Goal: Find specific page/section: Find specific page/section

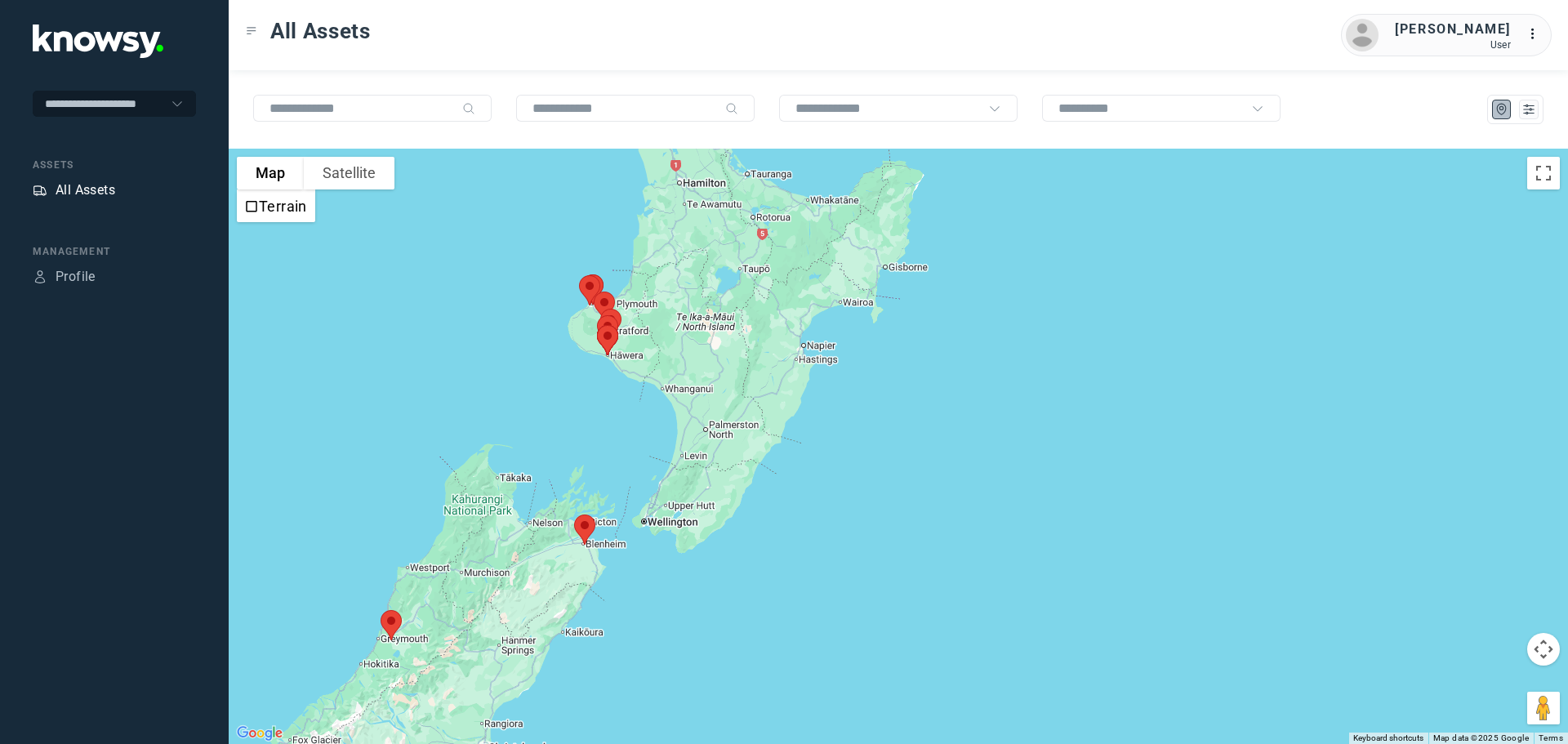
click at [103, 184] on div "All Assets" at bounding box center [85, 190] width 60 height 20
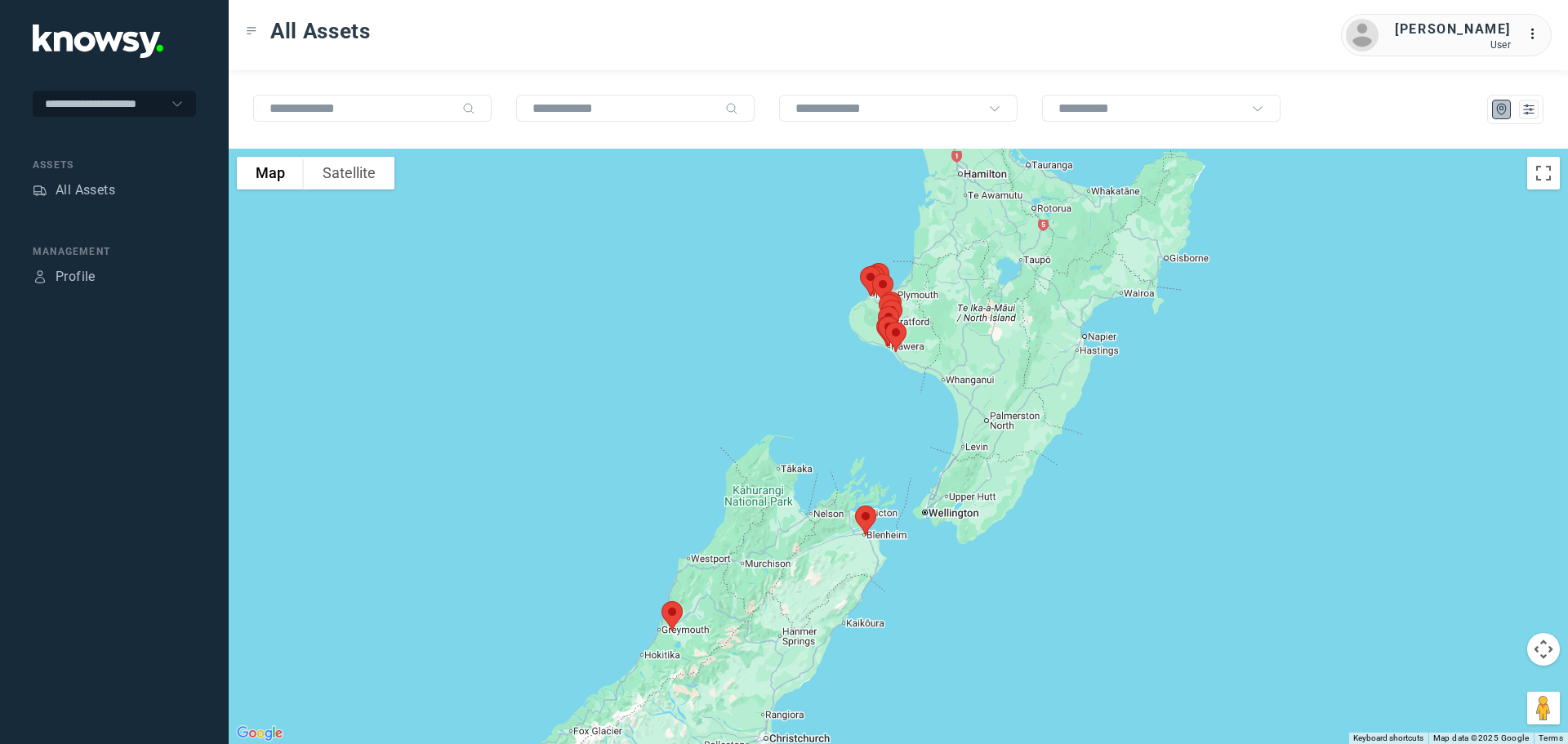
drag, startPoint x: 940, startPoint y: 497, endPoint x: 809, endPoint y: 521, distance: 133.2
click at [813, 521] on div at bounding box center [898, 446] width 1339 height 596
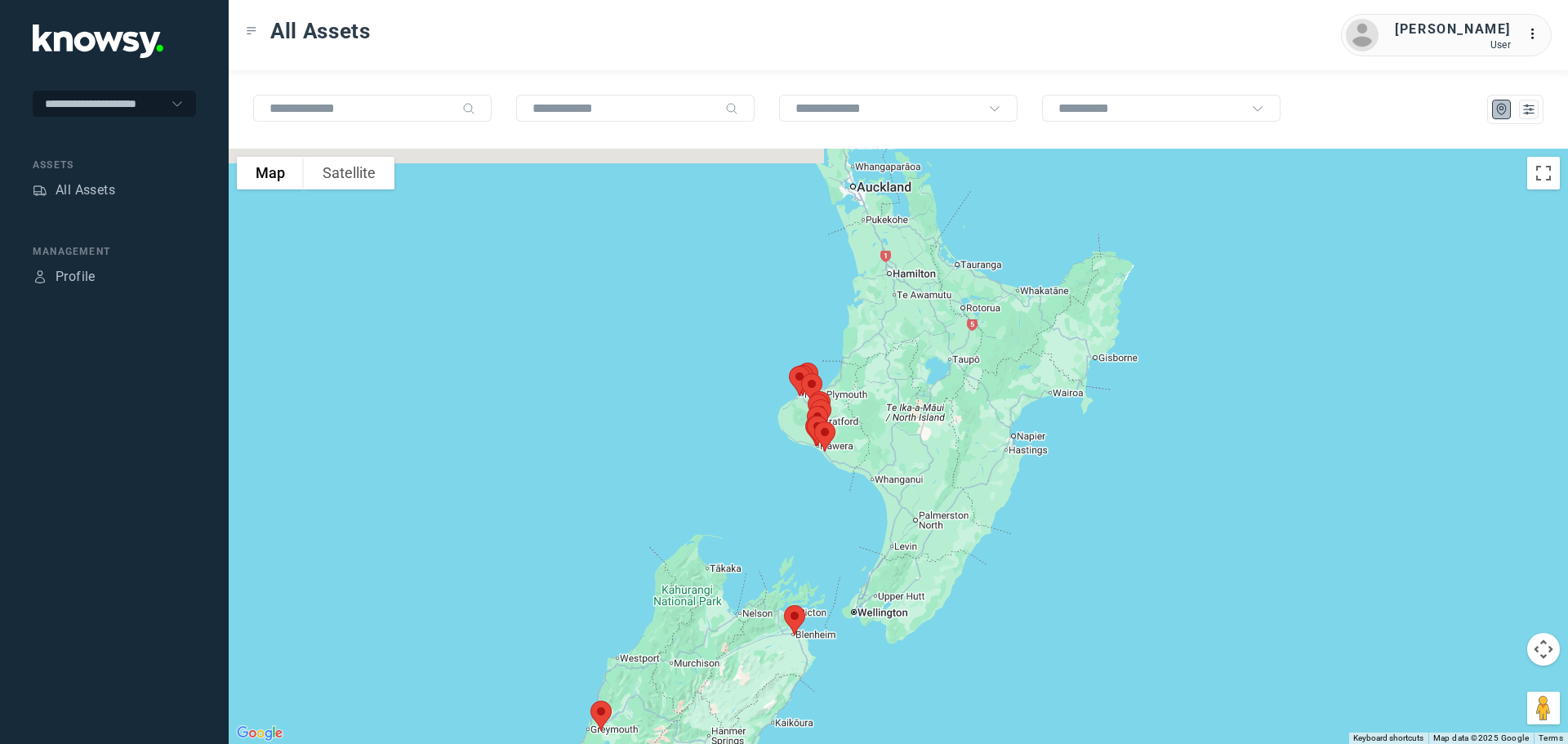
drag, startPoint x: 921, startPoint y: 396, endPoint x: 863, endPoint y: 484, distance: 105.4
click at [865, 484] on div at bounding box center [898, 446] width 1339 height 596
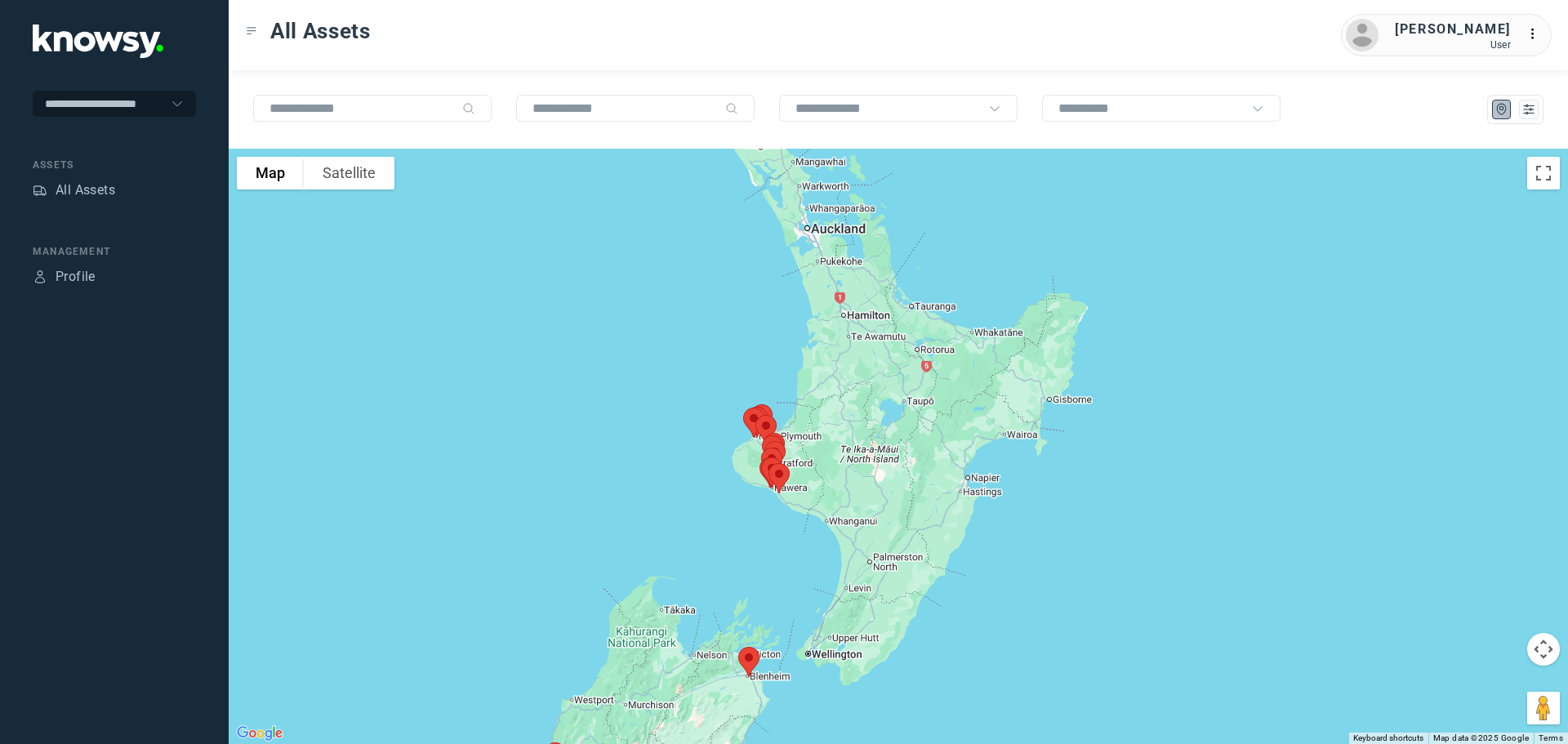
drag, startPoint x: 867, startPoint y: 427, endPoint x: 874, endPoint y: 456, distance: 29.8
click at [874, 456] on div at bounding box center [898, 446] width 1339 height 596
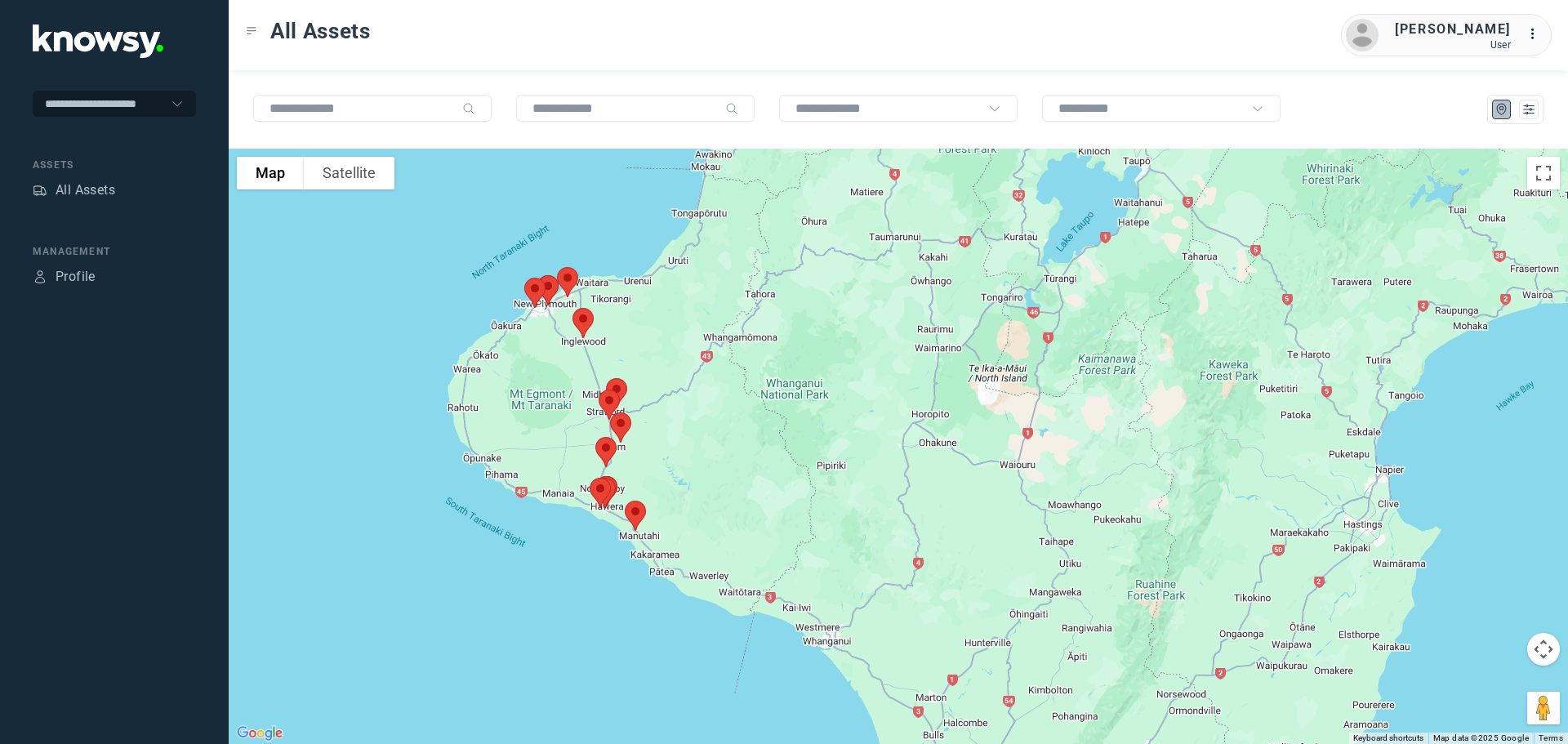
drag, startPoint x: 650, startPoint y: 455, endPoint x: 823, endPoint y: 374, distance: 191.0
click at [823, 374] on div at bounding box center [898, 446] width 1339 height 596
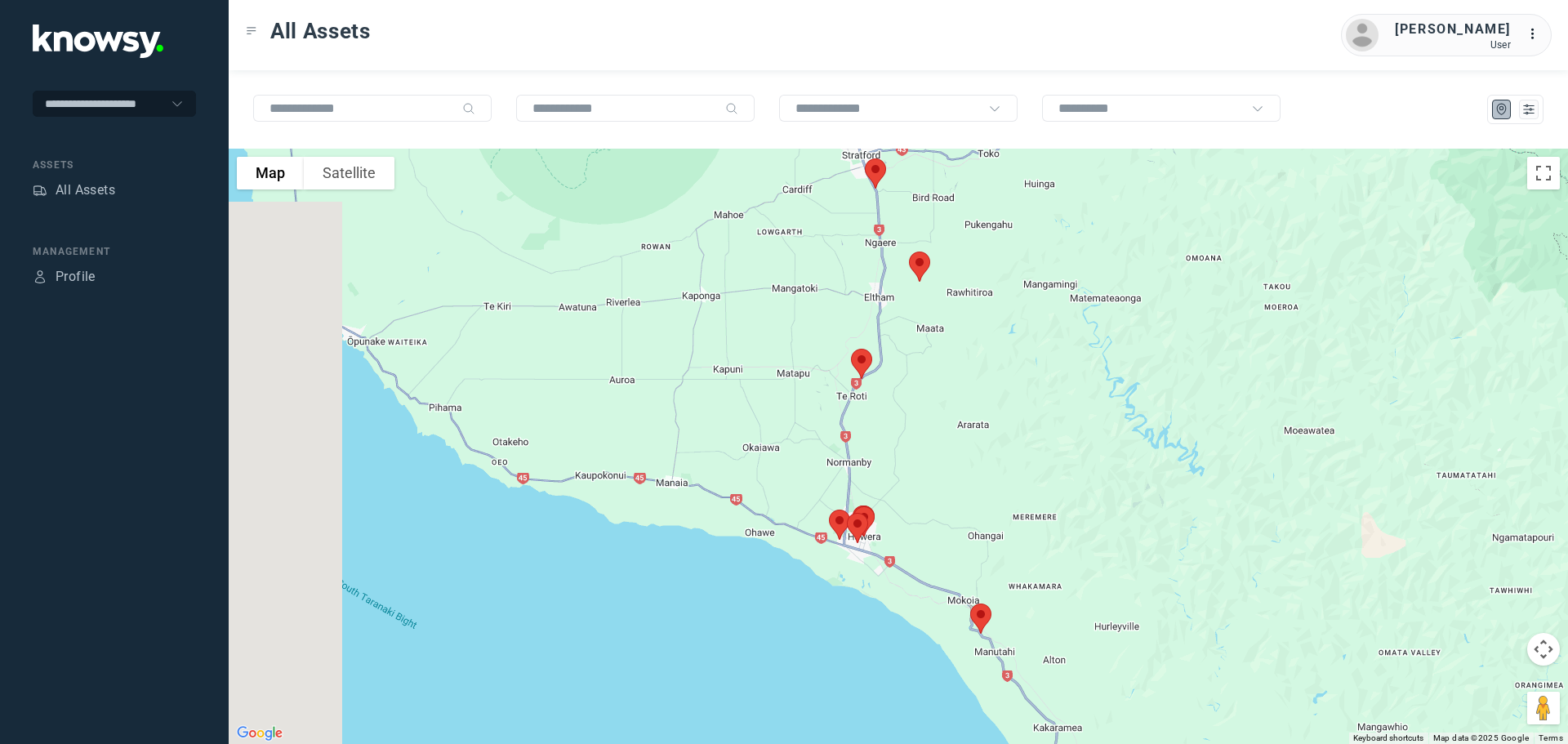
drag, startPoint x: 556, startPoint y: 383, endPoint x: 1398, endPoint y: 324, distance: 844.1
click at [1463, 318] on div at bounding box center [898, 446] width 1339 height 596
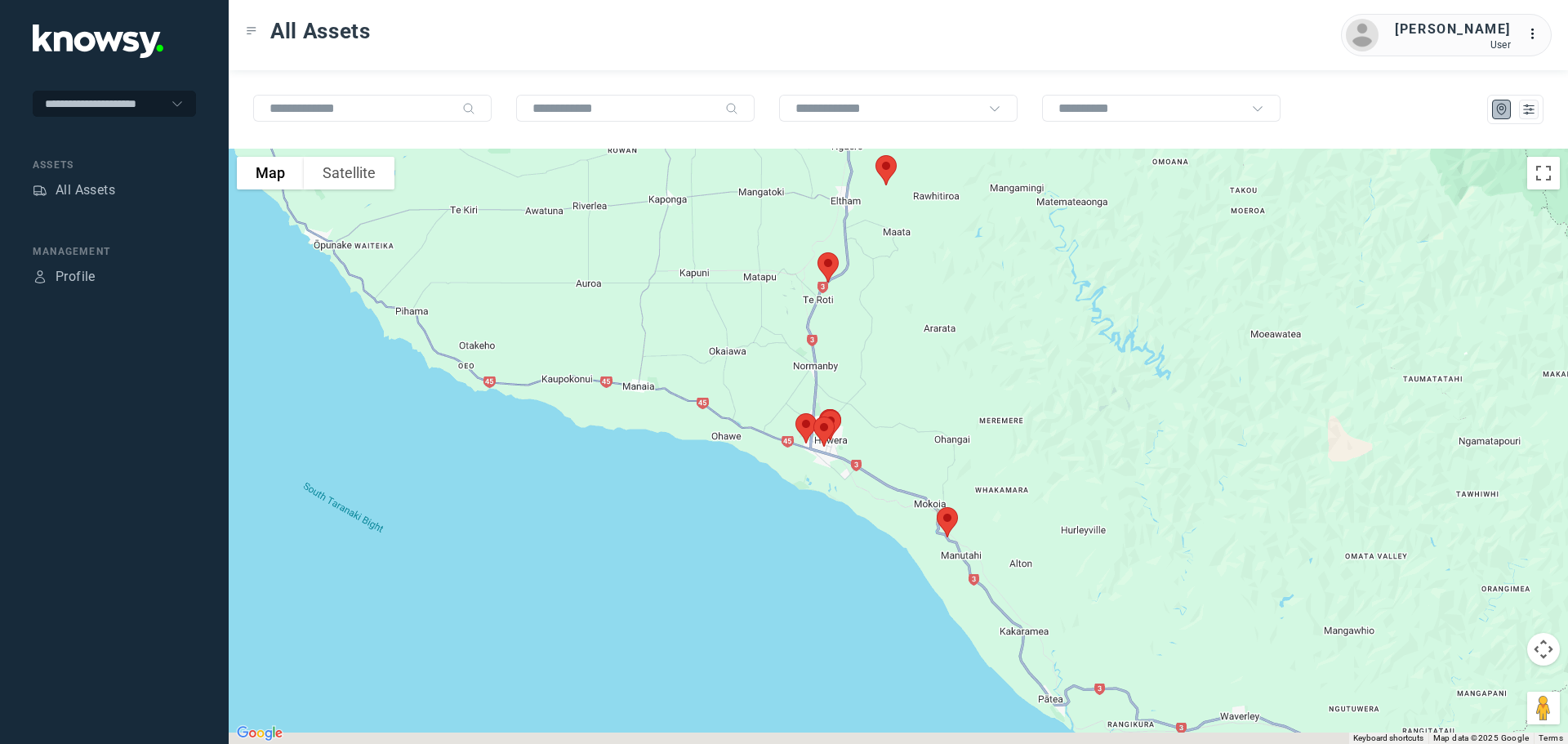
drag, startPoint x: 1298, startPoint y: 444, endPoint x: 1249, endPoint y: 314, distance: 138.9
click at [1265, 317] on div at bounding box center [898, 446] width 1339 height 596
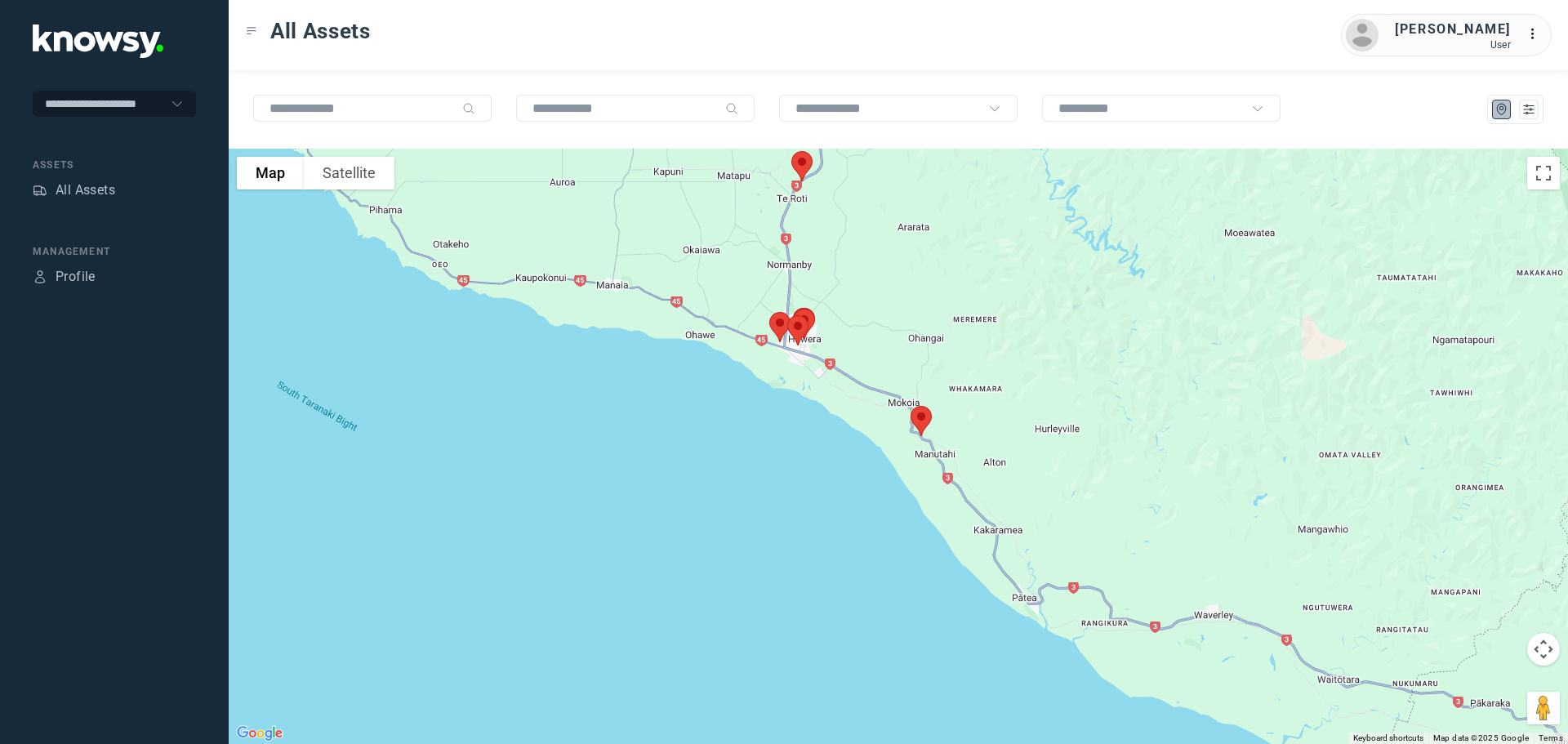
click at [922, 412] on img at bounding box center [922, 421] width 34 height 43
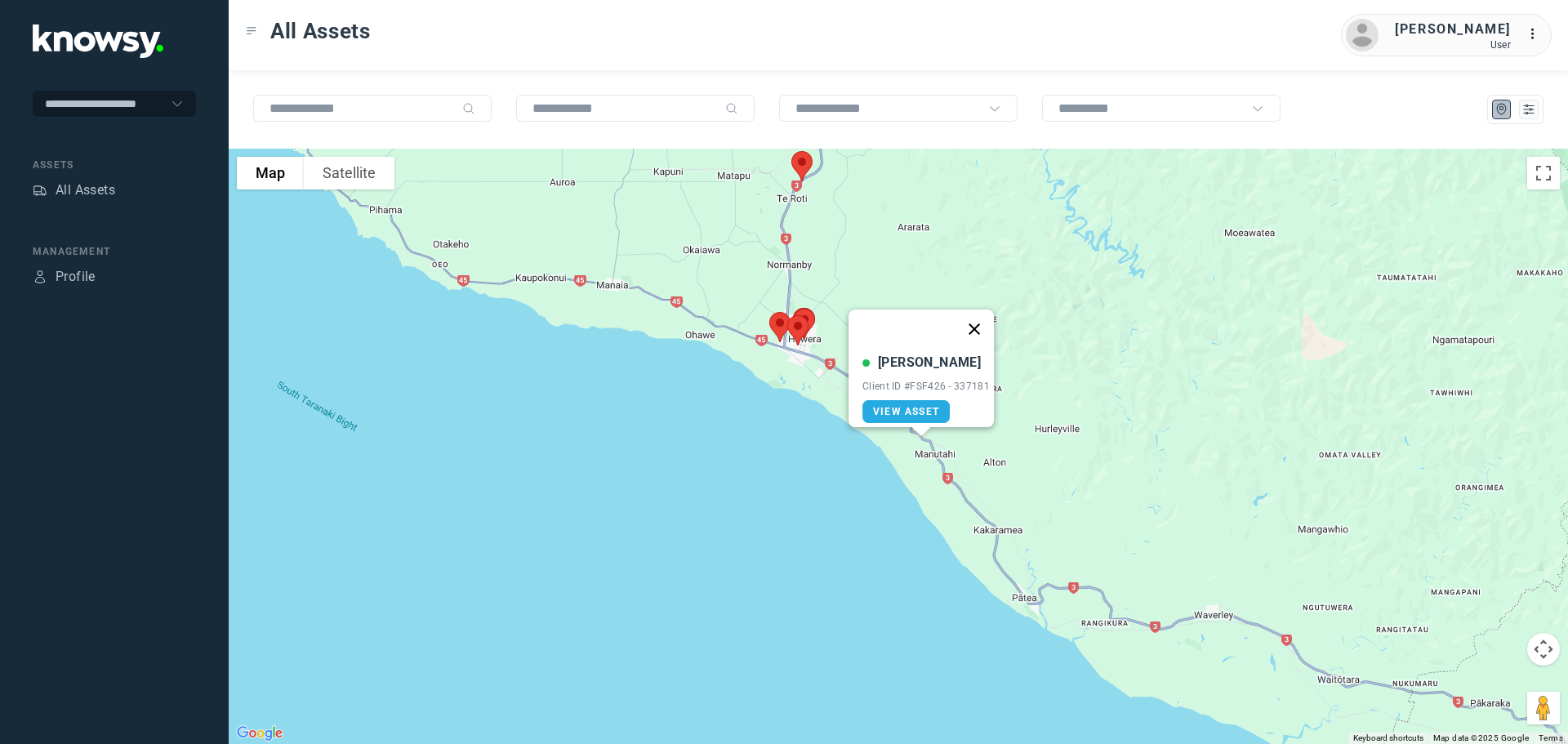
click at [986, 315] on button "Close" at bounding box center [974, 329] width 39 height 39
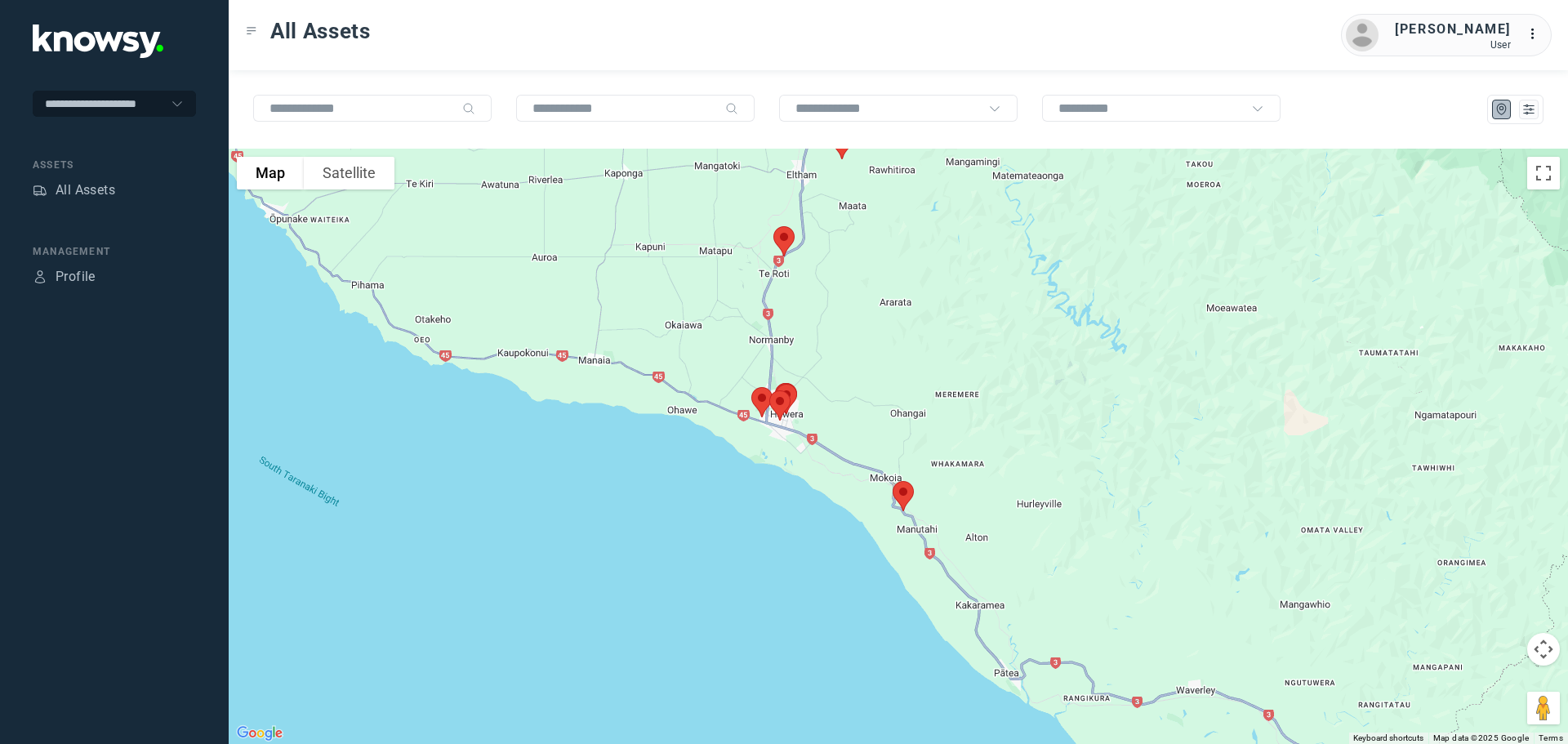
drag, startPoint x: 855, startPoint y: 293, endPoint x: 848, endPoint y: 311, distance: 19.3
click at [848, 311] on div at bounding box center [898, 446] width 1339 height 596
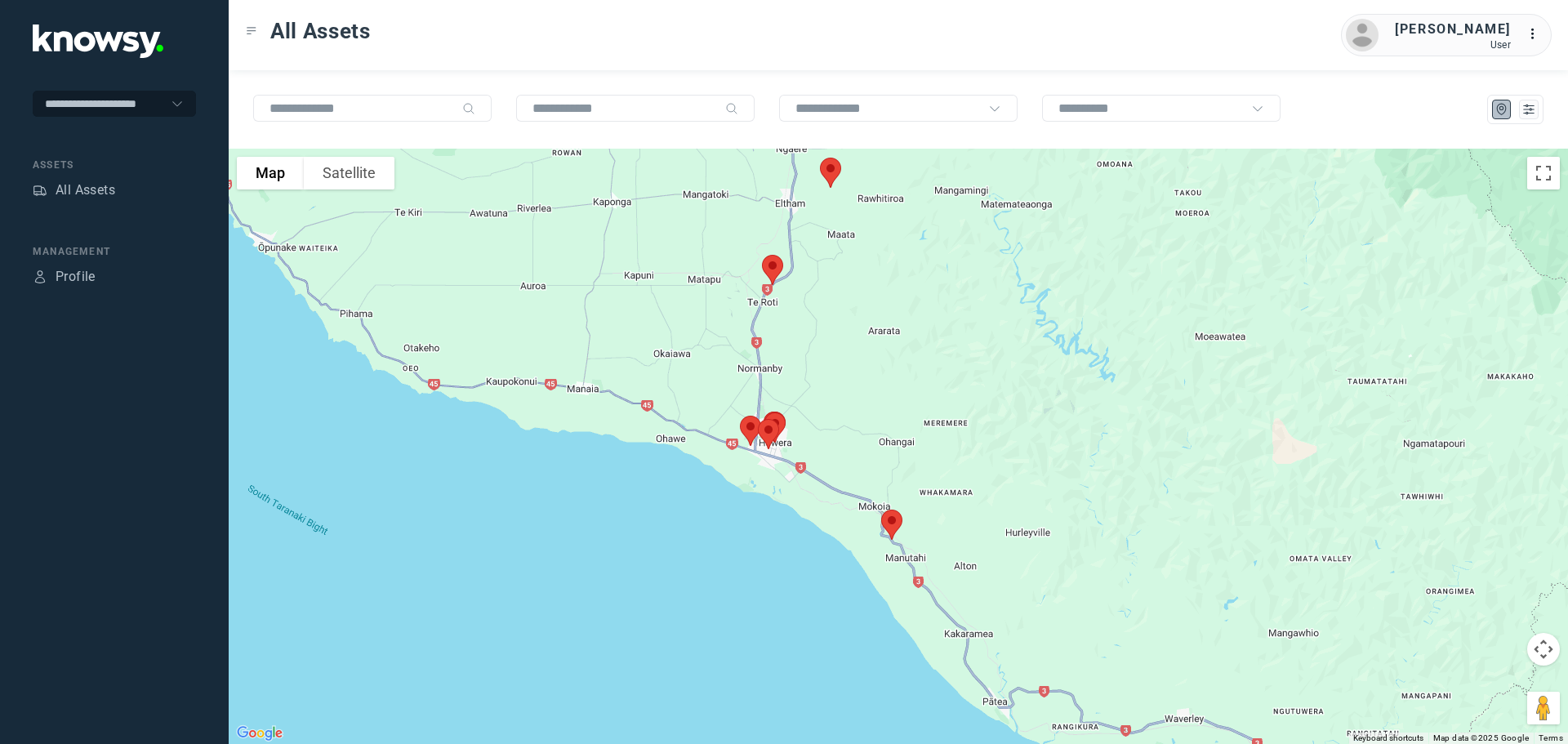
click at [769, 269] on img at bounding box center [773, 270] width 34 height 43
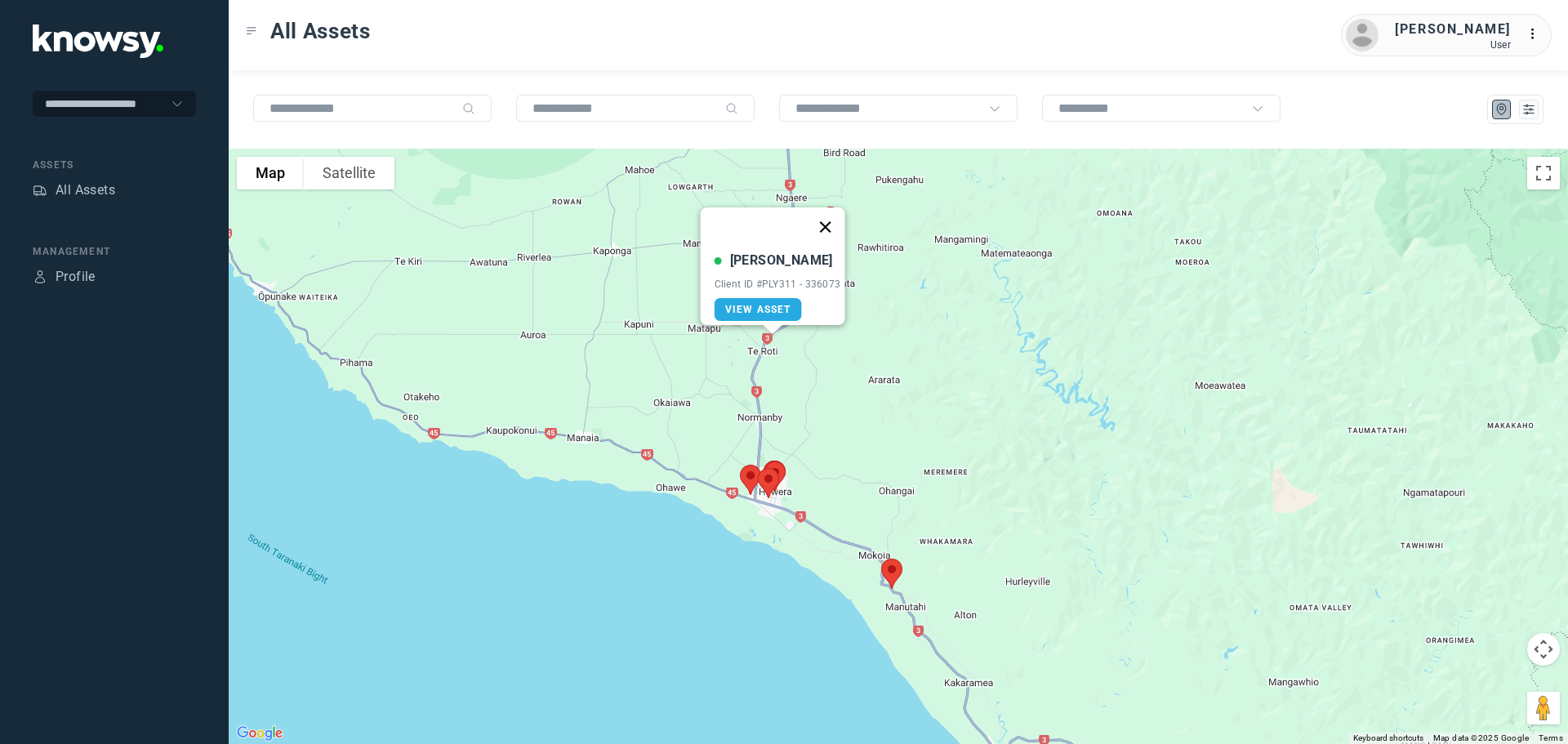
click at [835, 220] on button "Close" at bounding box center [825, 227] width 39 height 39
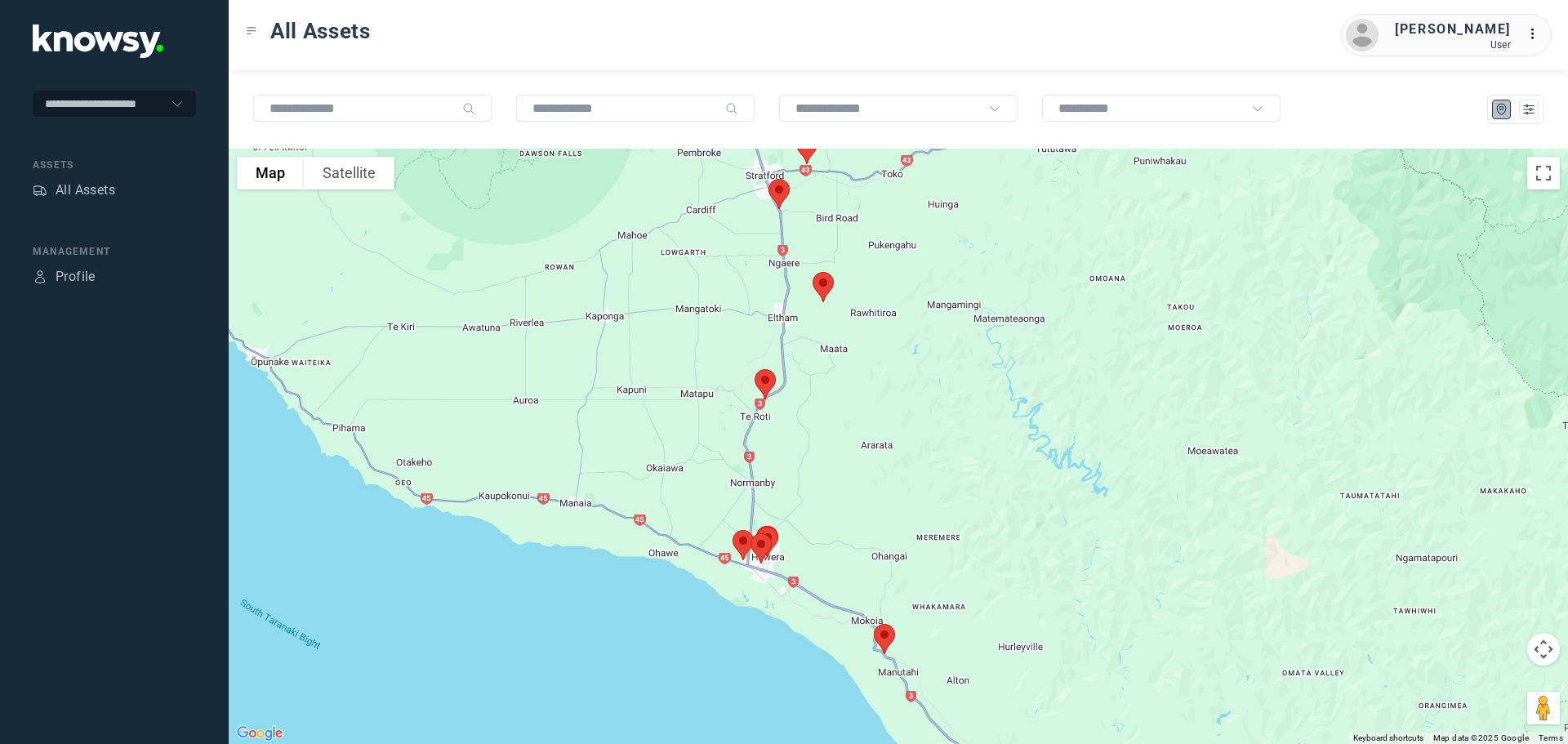
drag, startPoint x: 872, startPoint y: 379, endPoint x: 871, endPoint y: 456, distance: 77.0
click at [871, 456] on div "To navigate, press the arrow keys." at bounding box center [898, 446] width 1339 height 596
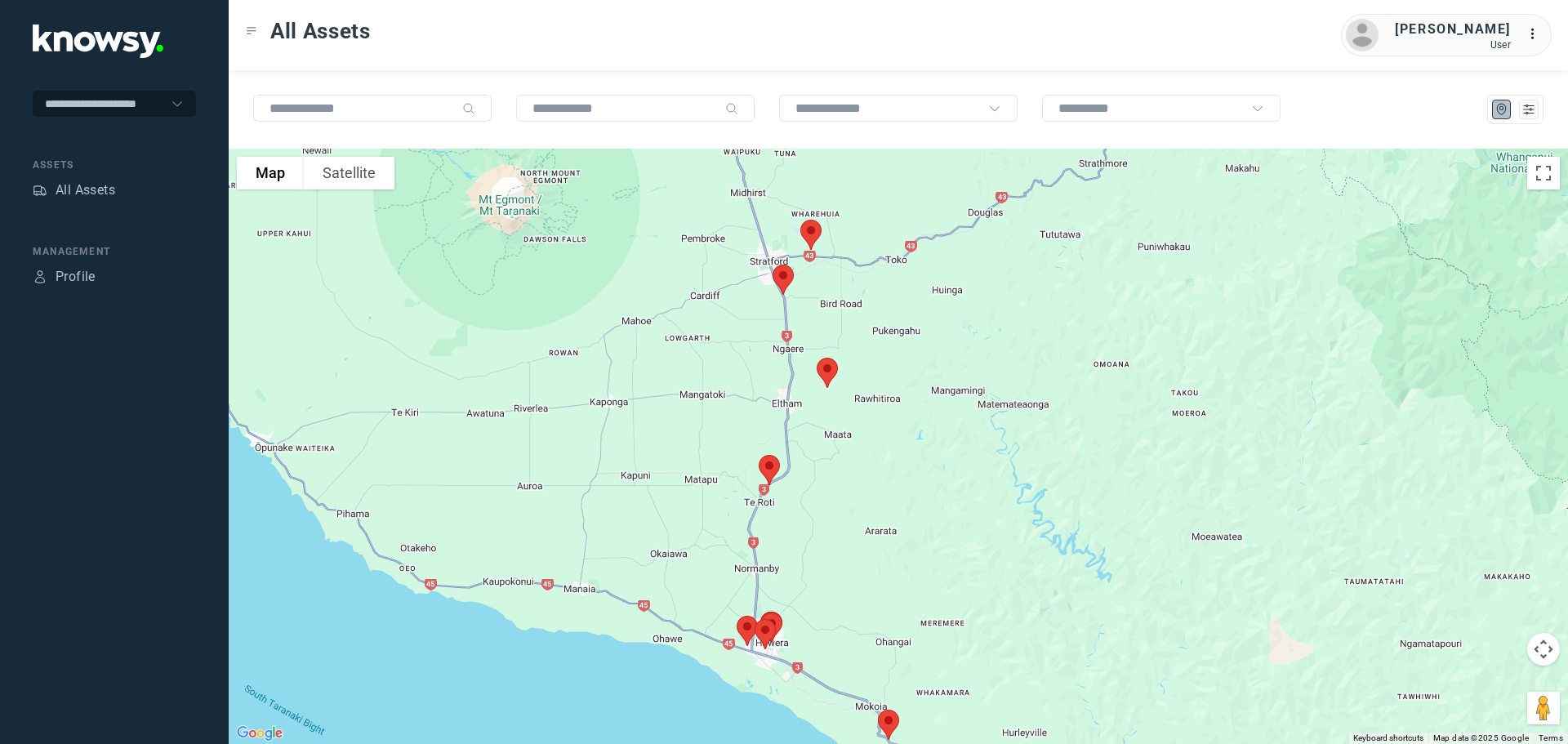
click at [832, 374] on img at bounding box center [827, 373] width 34 height 43
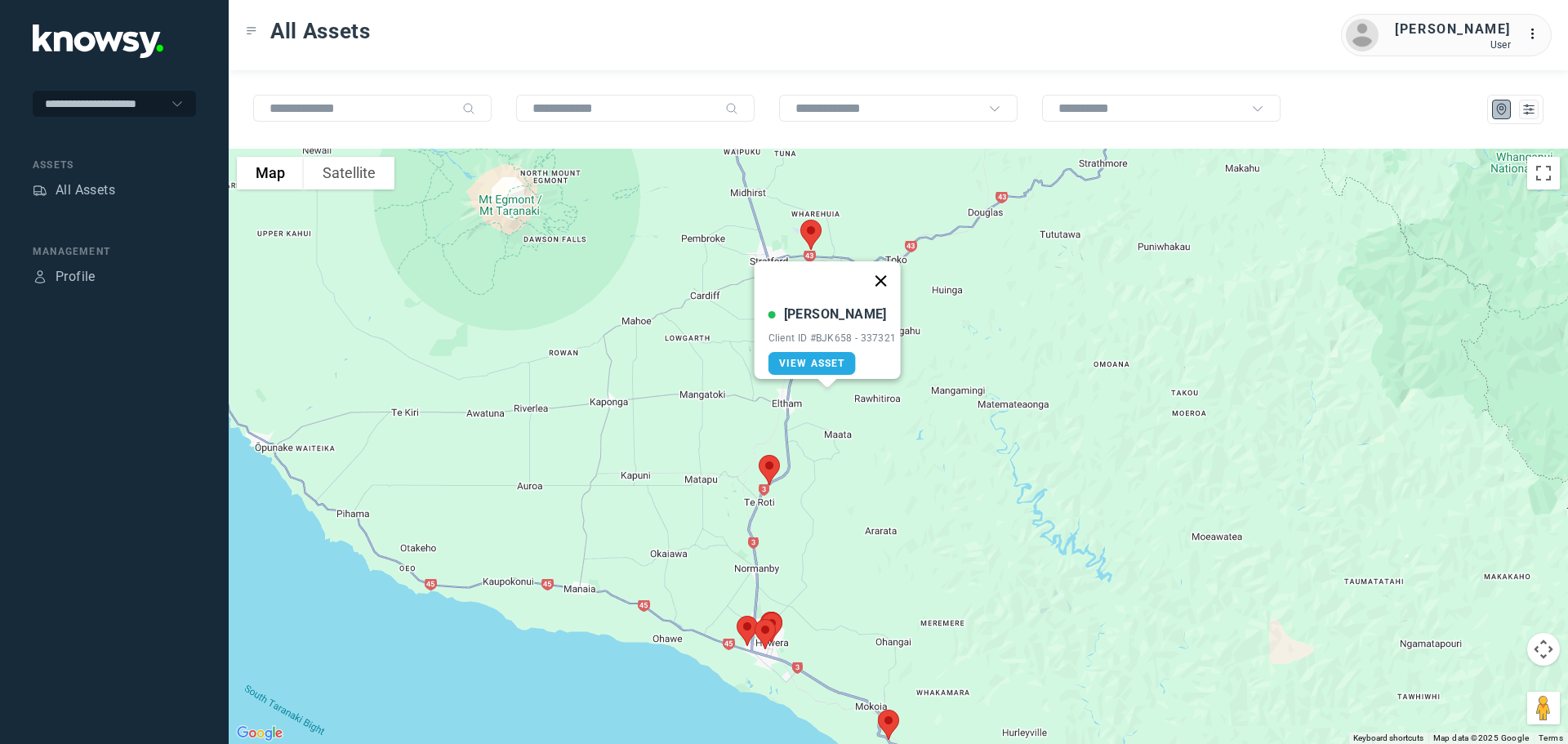
click at [884, 270] on button "Close" at bounding box center [881, 281] width 39 height 39
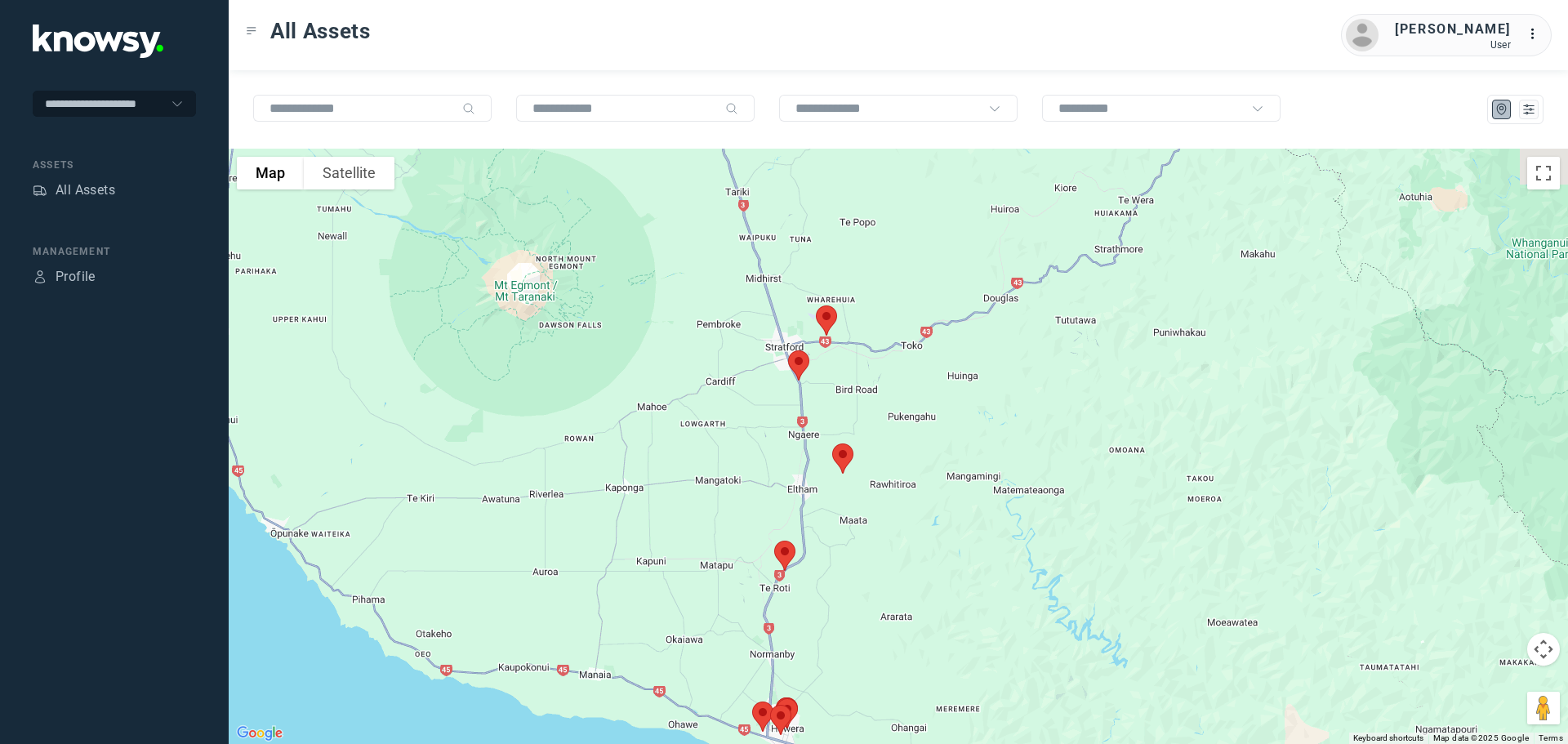
drag, startPoint x: 865, startPoint y: 320, endPoint x: 882, endPoint y: 436, distance: 117.2
click at [882, 436] on div at bounding box center [898, 446] width 1339 height 596
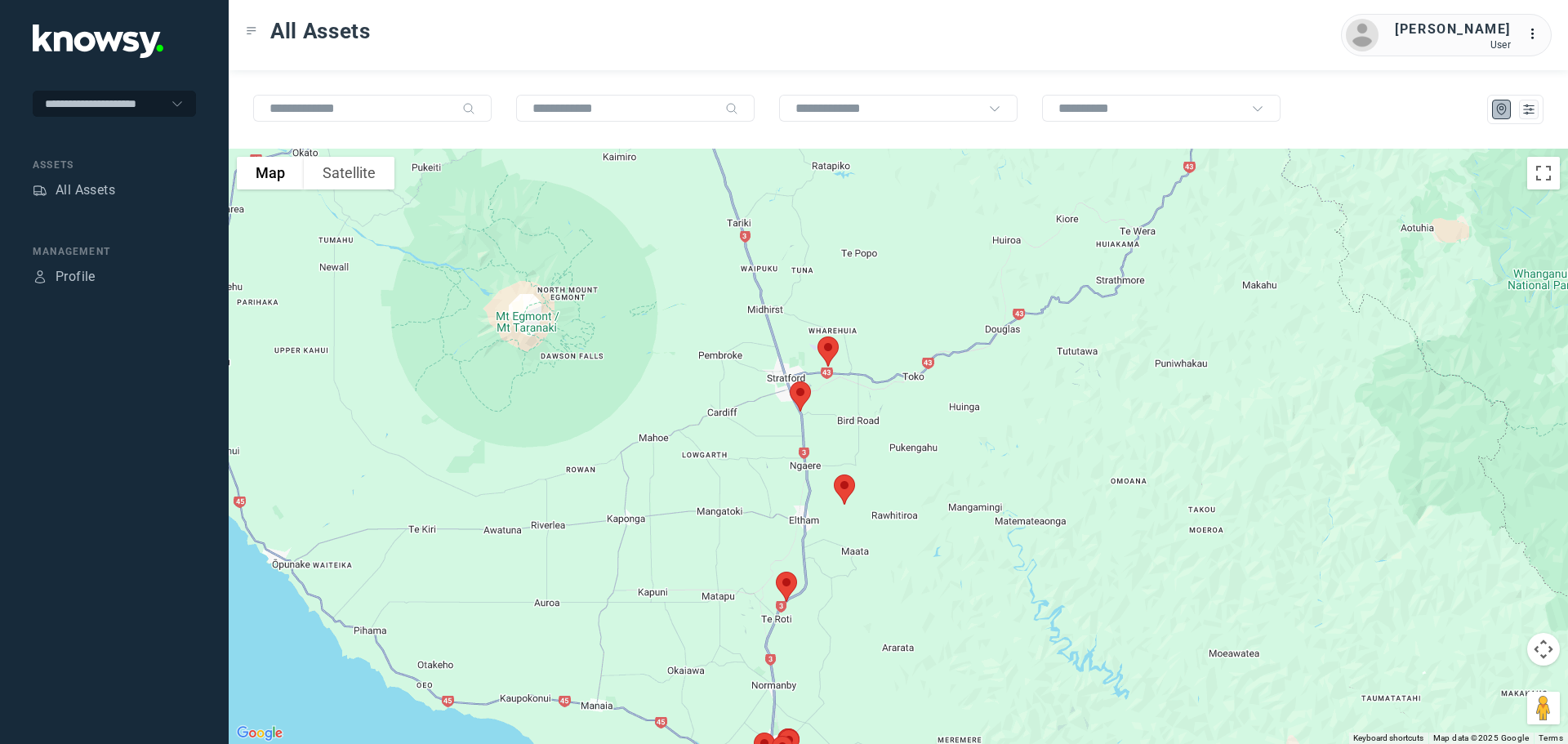
click at [798, 396] on img at bounding box center [800, 397] width 34 height 43
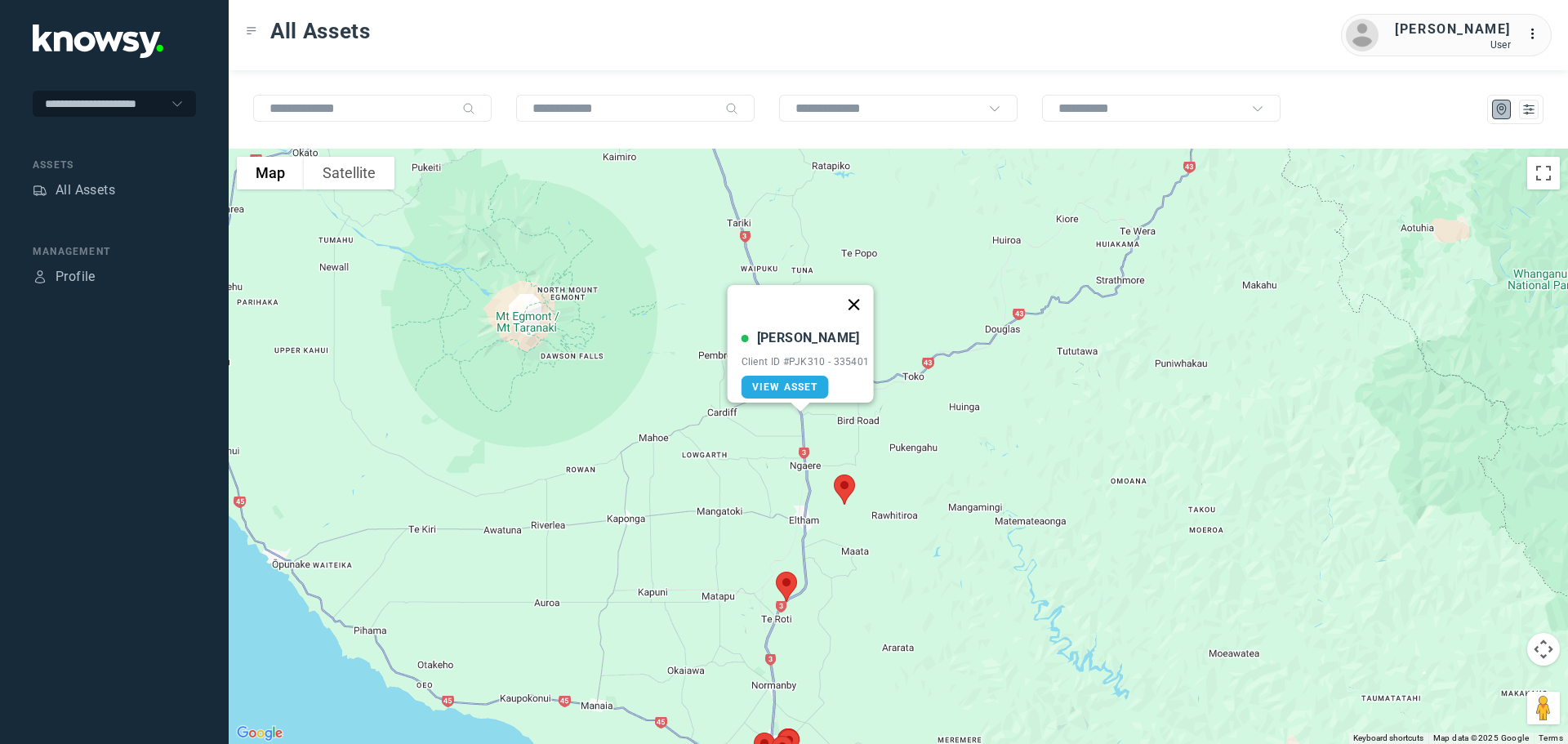
click at [859, 295] on button "Close" at bounding box center [854, 305] width 39 height 39
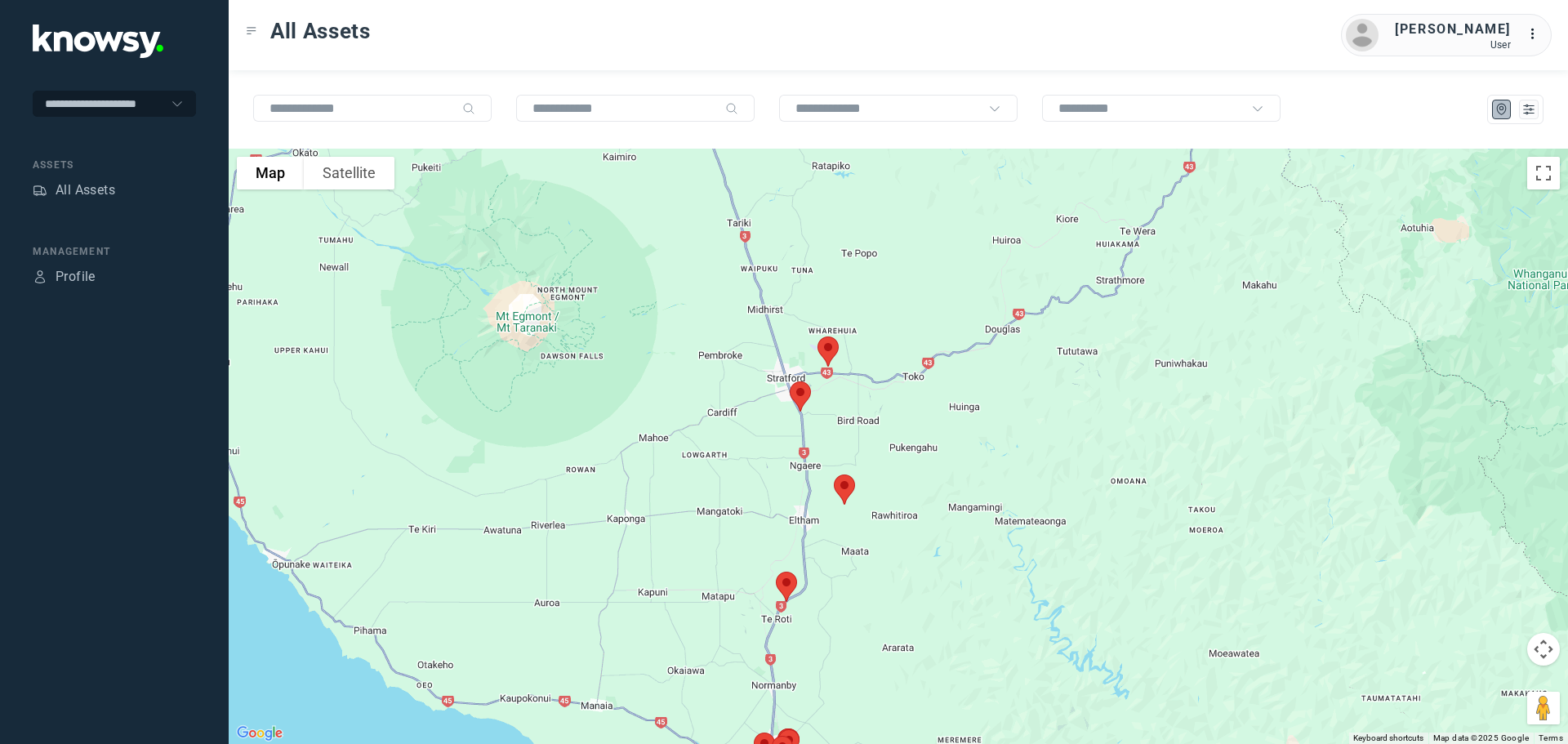
click at [836, 349] on img at bounding box center [828, 352] width 34 height 43
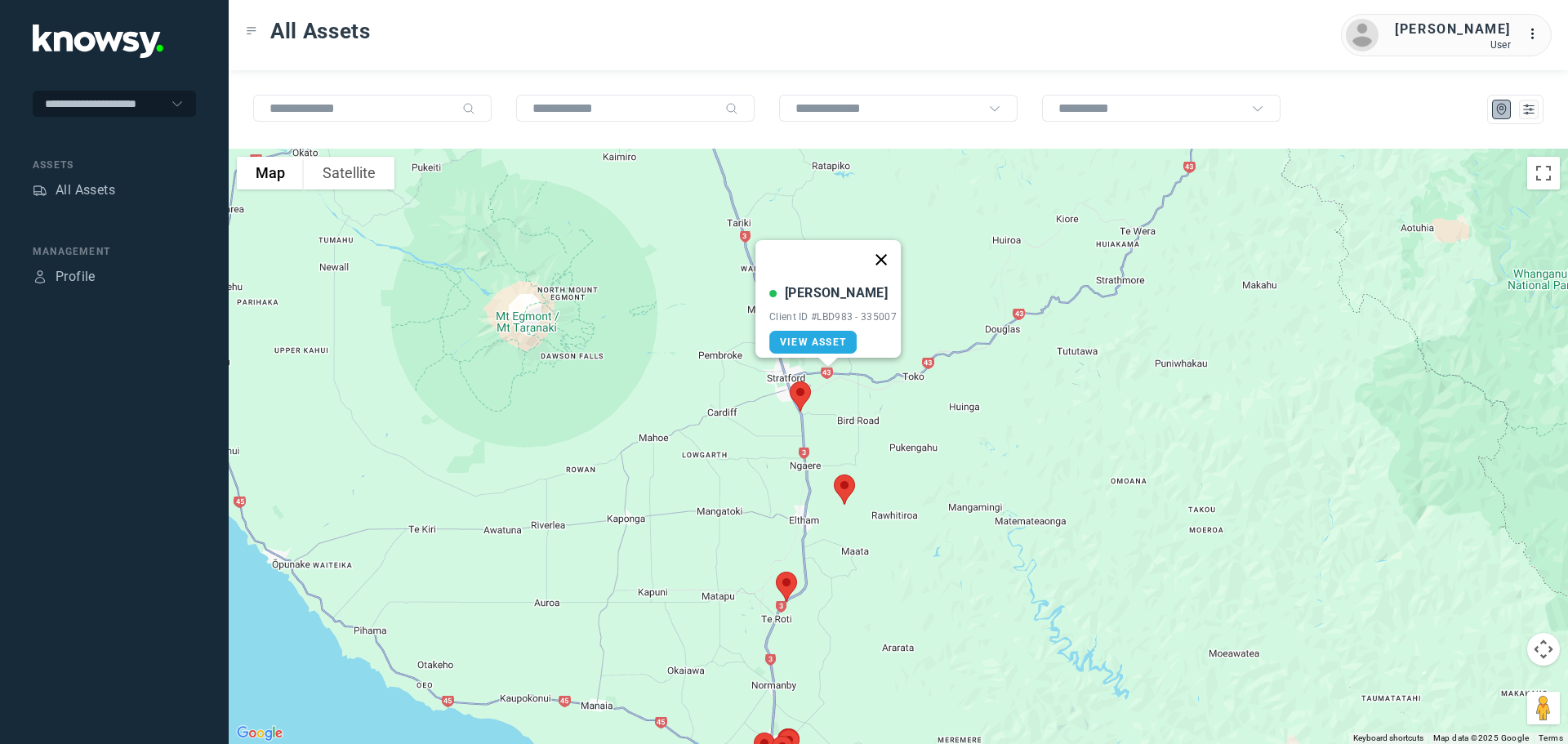
click at [890, 248] on button "Close" at bounding box center [881, 260] width 39 height 39
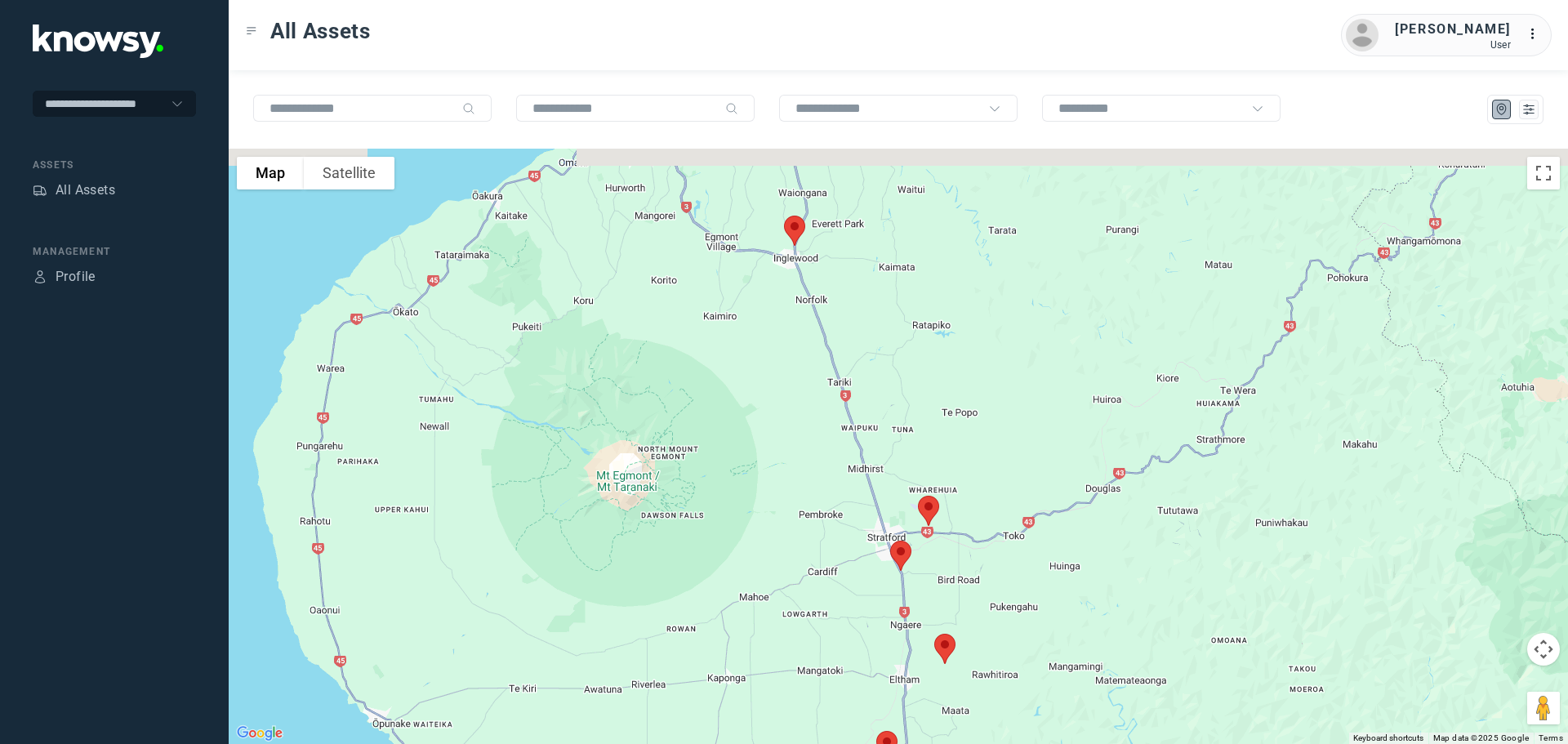
drag, startPoint x: 834, startPoint y: 312, endPoint x: 917, endPoint y: 447, distance: 158.5
click at [936, 477] on div at bounding box center [898, 446] width 1339 height 596
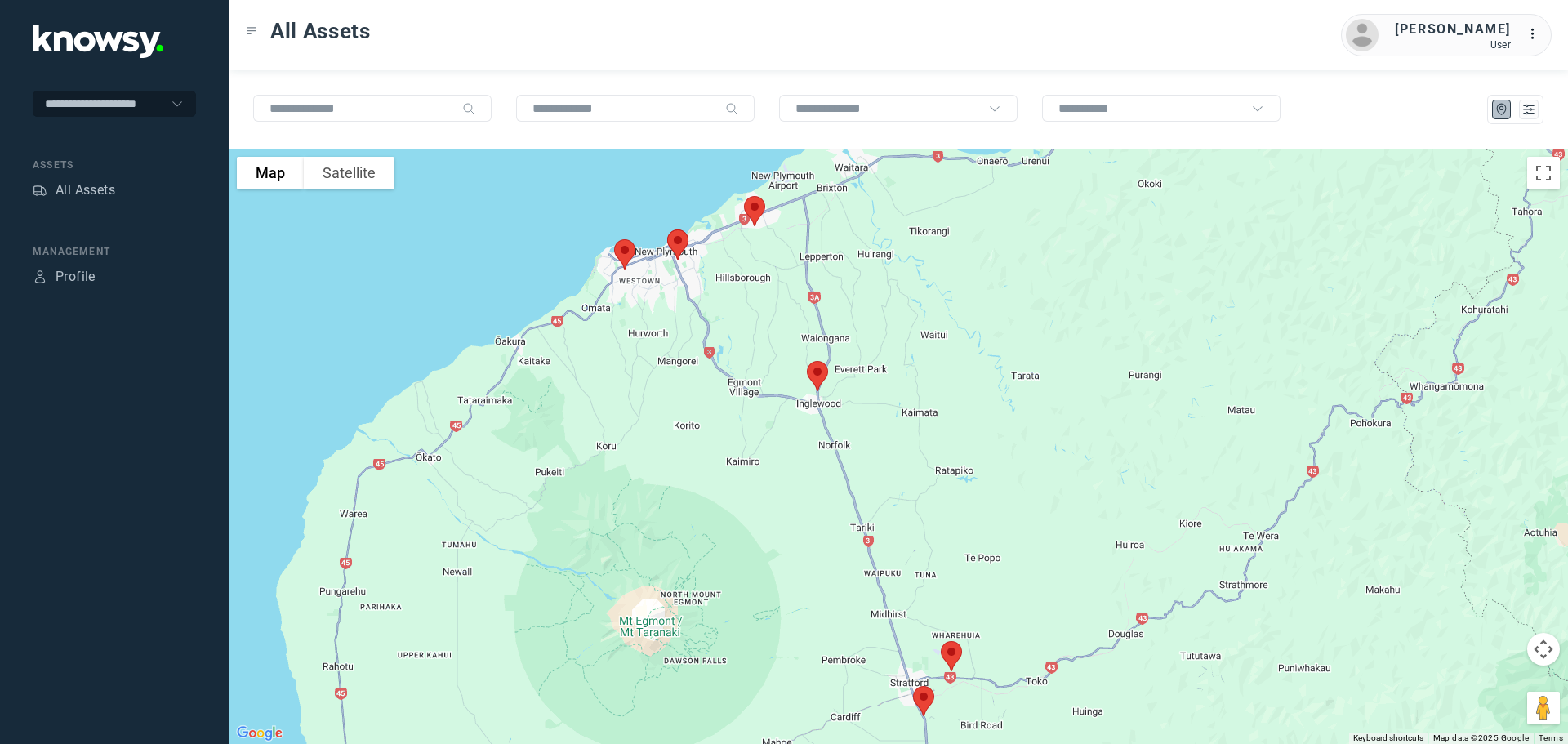
drag, startPoint x: 890, startPoint y: 380, endPoint x: 890, endPoint y: 447, distance: 67.0
click at [890, 447] on div at bounding box center [898, 446] width 1339 height 596
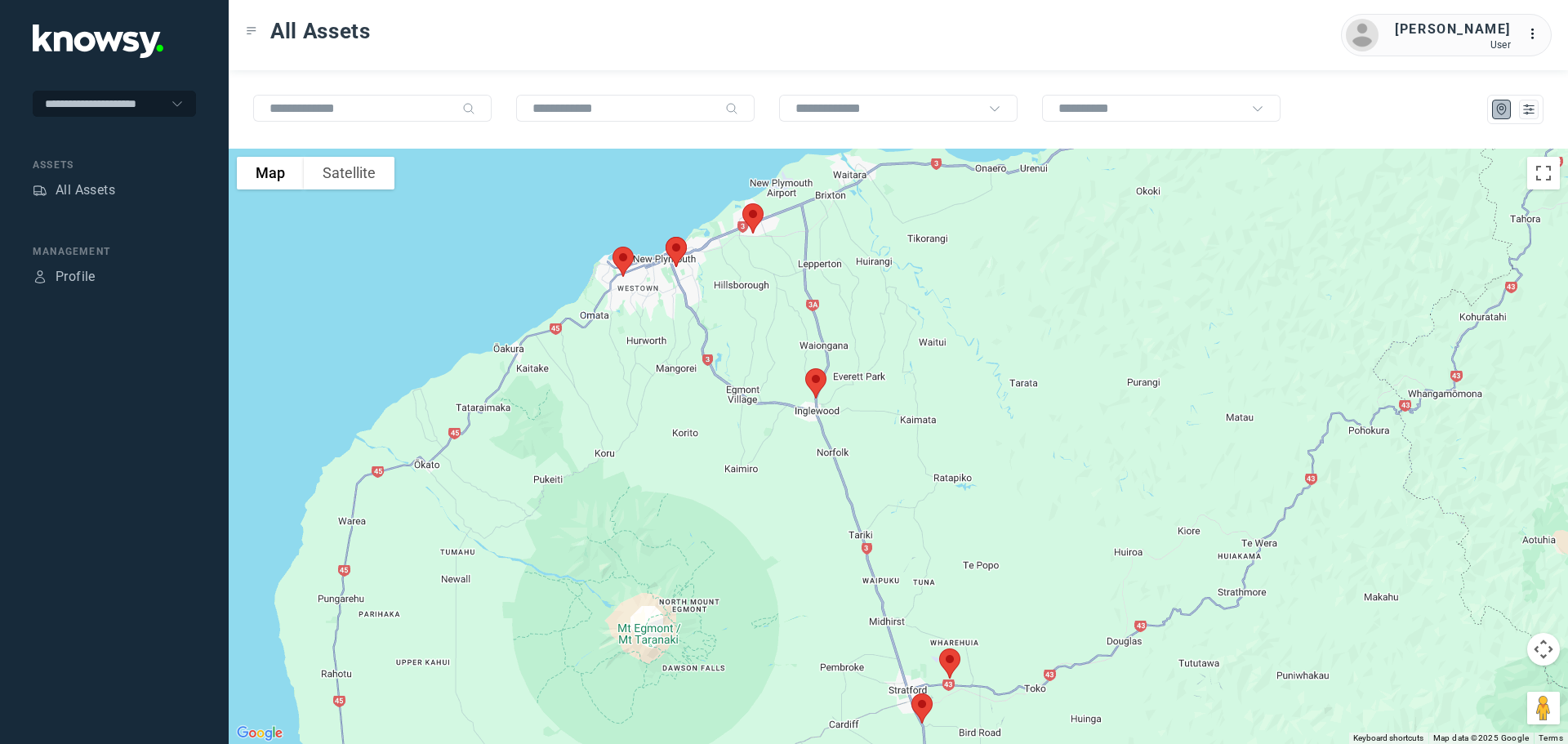
click at [818, 386] on img at bounding box center [816, 383] width 34 height 43
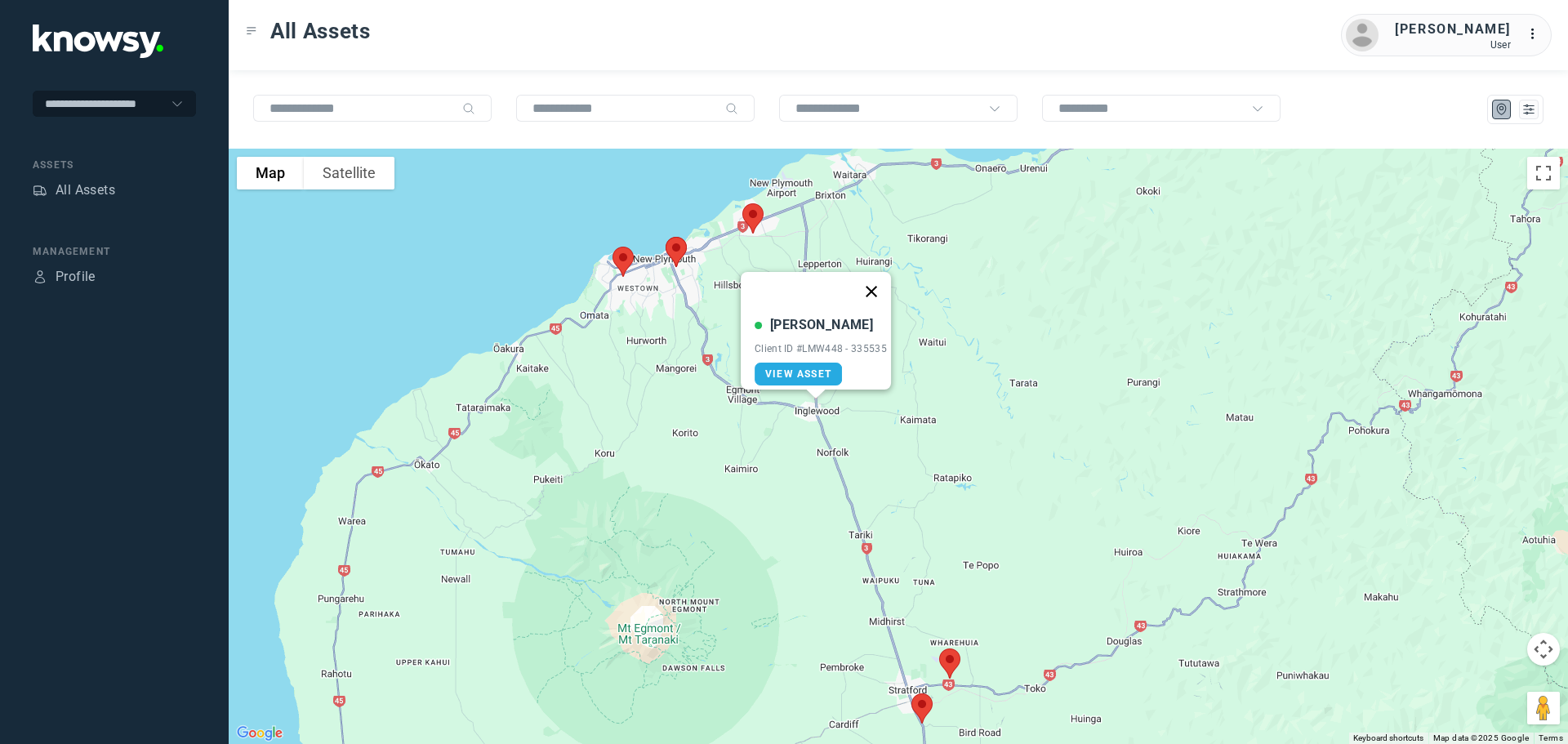
click at [878, 276] on button "Close" at bounding box center [872, 292] width 39 height 39
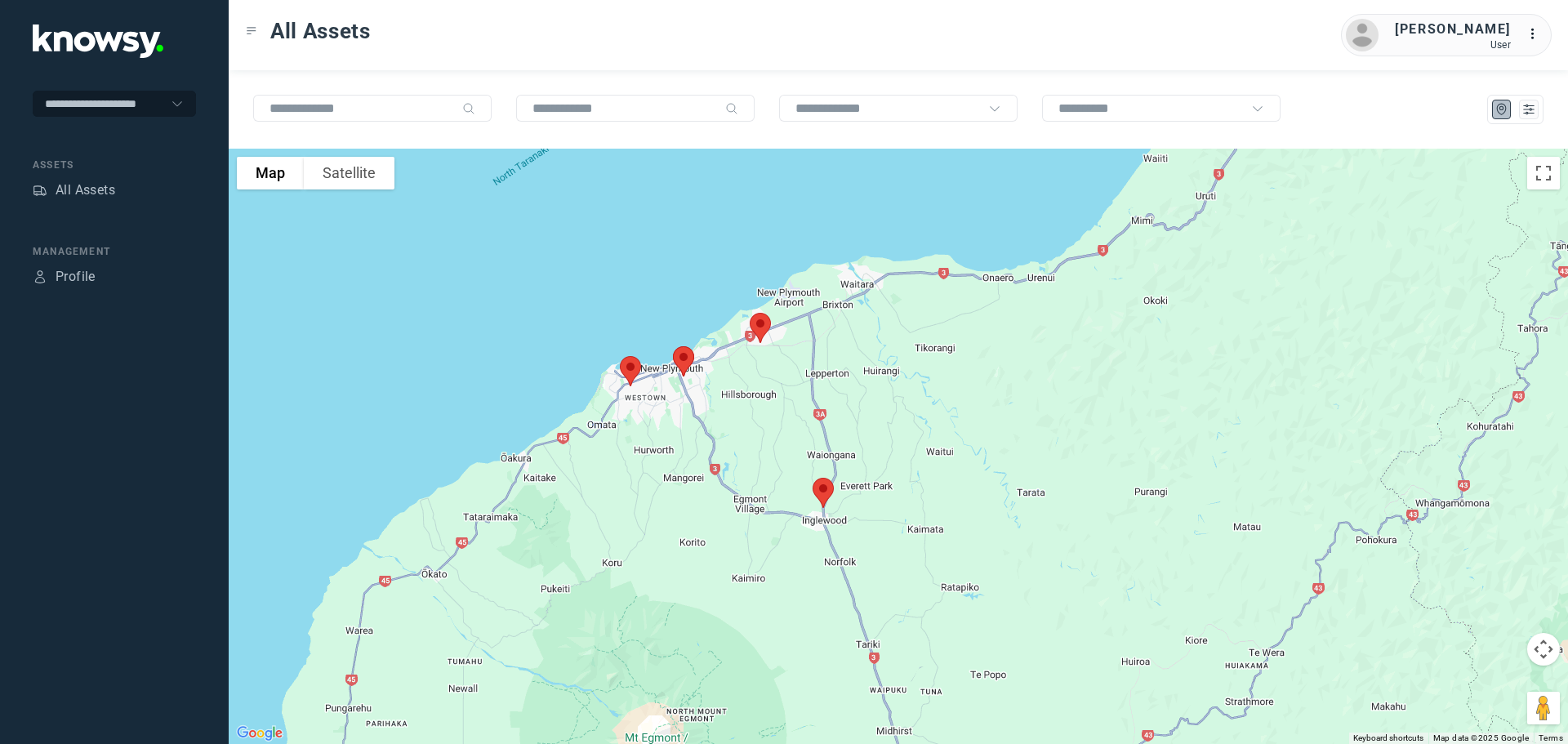
drag, startPoint x: 814, startPoint y: 247, endPoint x: 820, endPoint y: 341, distance: 94.2
click at [820, 341] on div at bounding box center [898, 446] width 1339 height 596
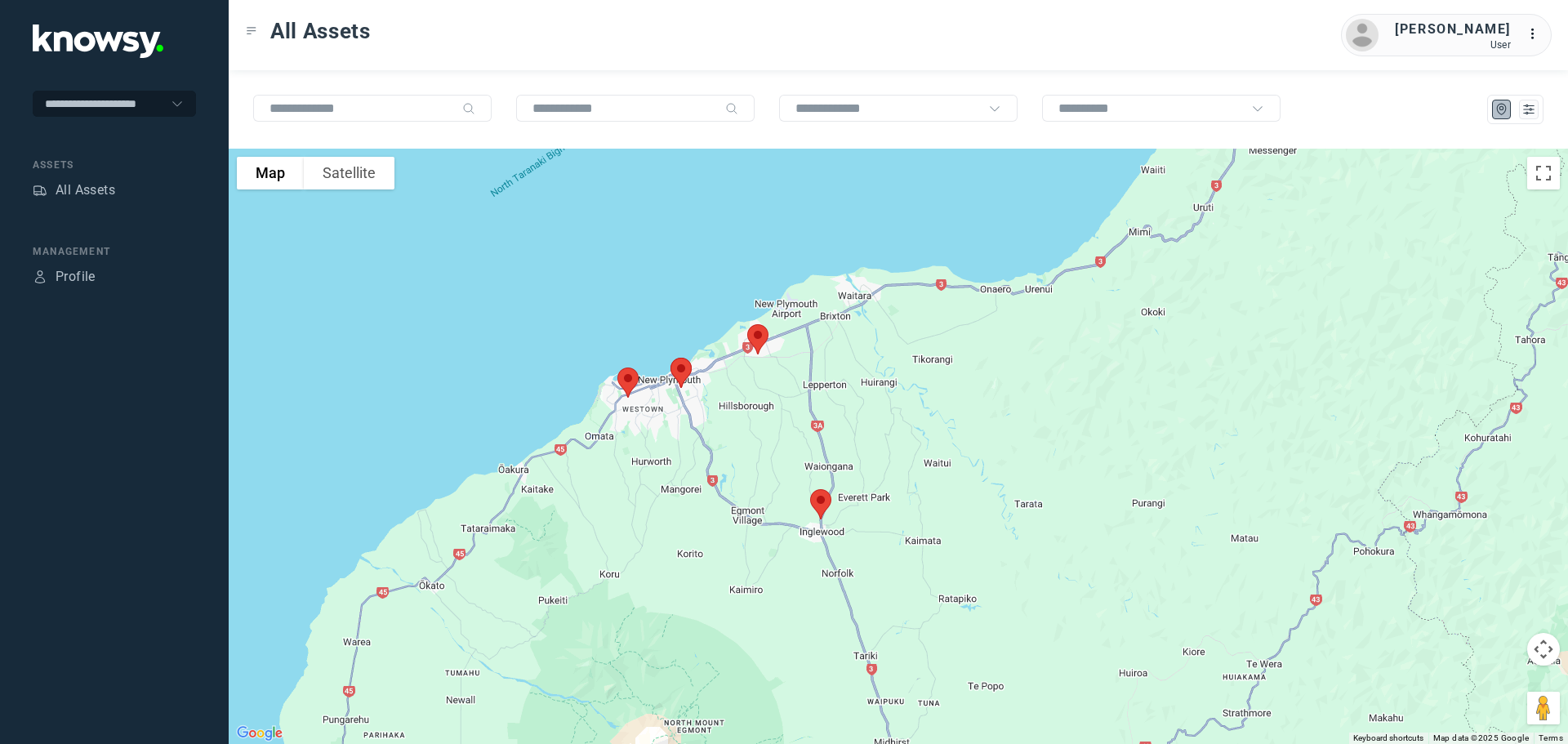
click at [757, 336] on img at bounding box center [758, 339] width 34 height 43
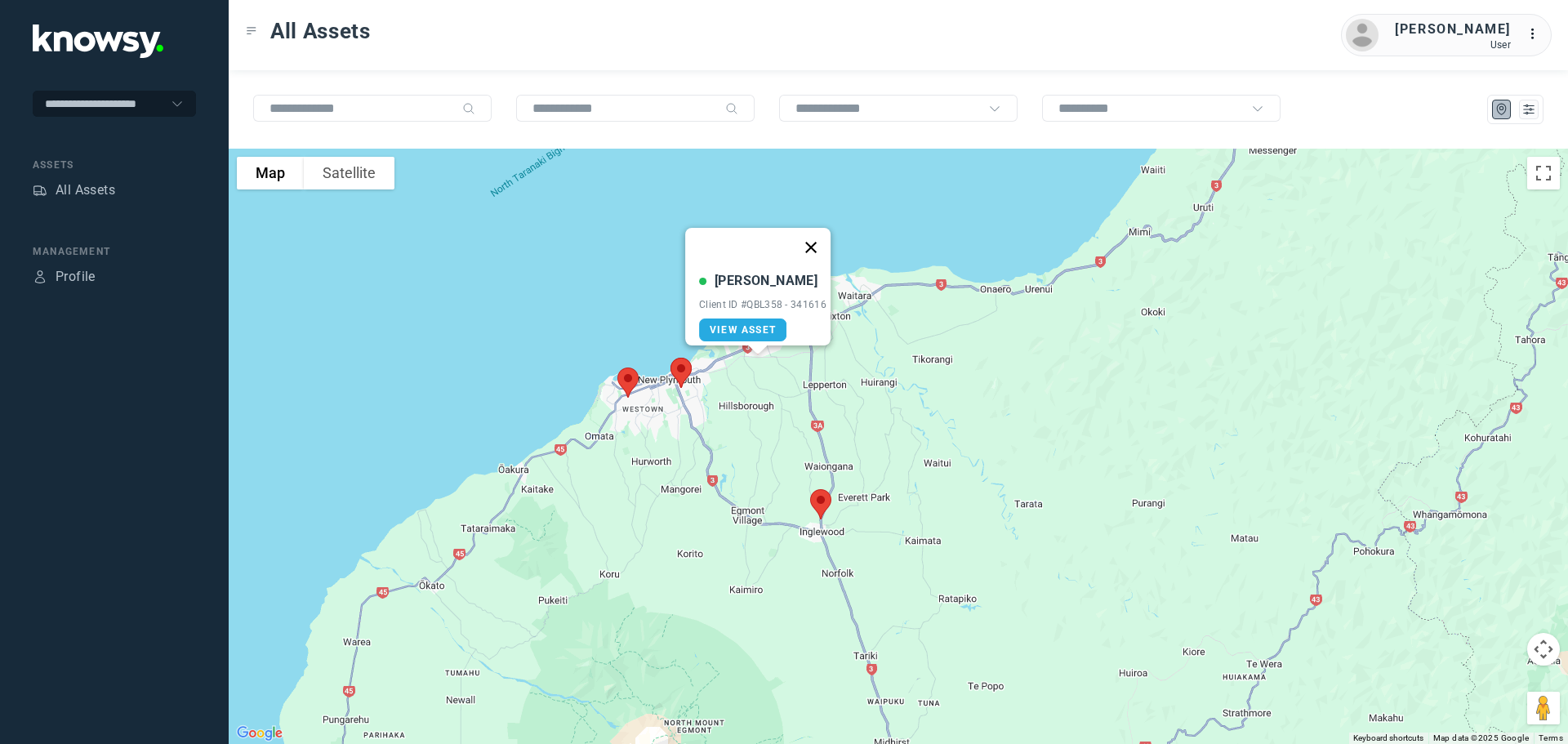
click at [819, 238] on button "Close" at bounding box center [811, 247] width 39 height 39
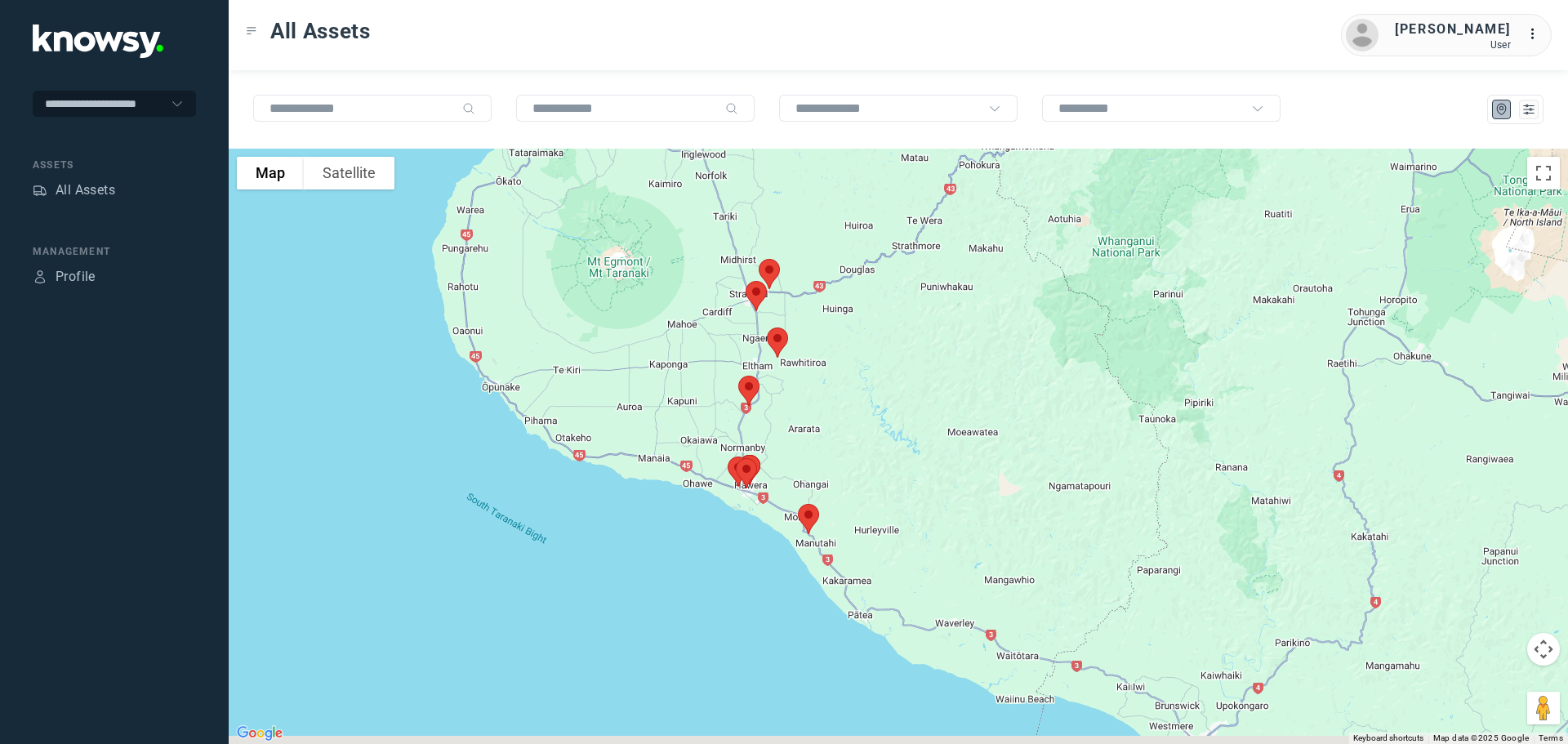
drag, startPoint x: 770, startPoint y: 614, endPoint x: 811, endPoint y: 328, distance: 288.9
click at [811, 328] on div at bounding box center [898, 446] width 1339 height 596
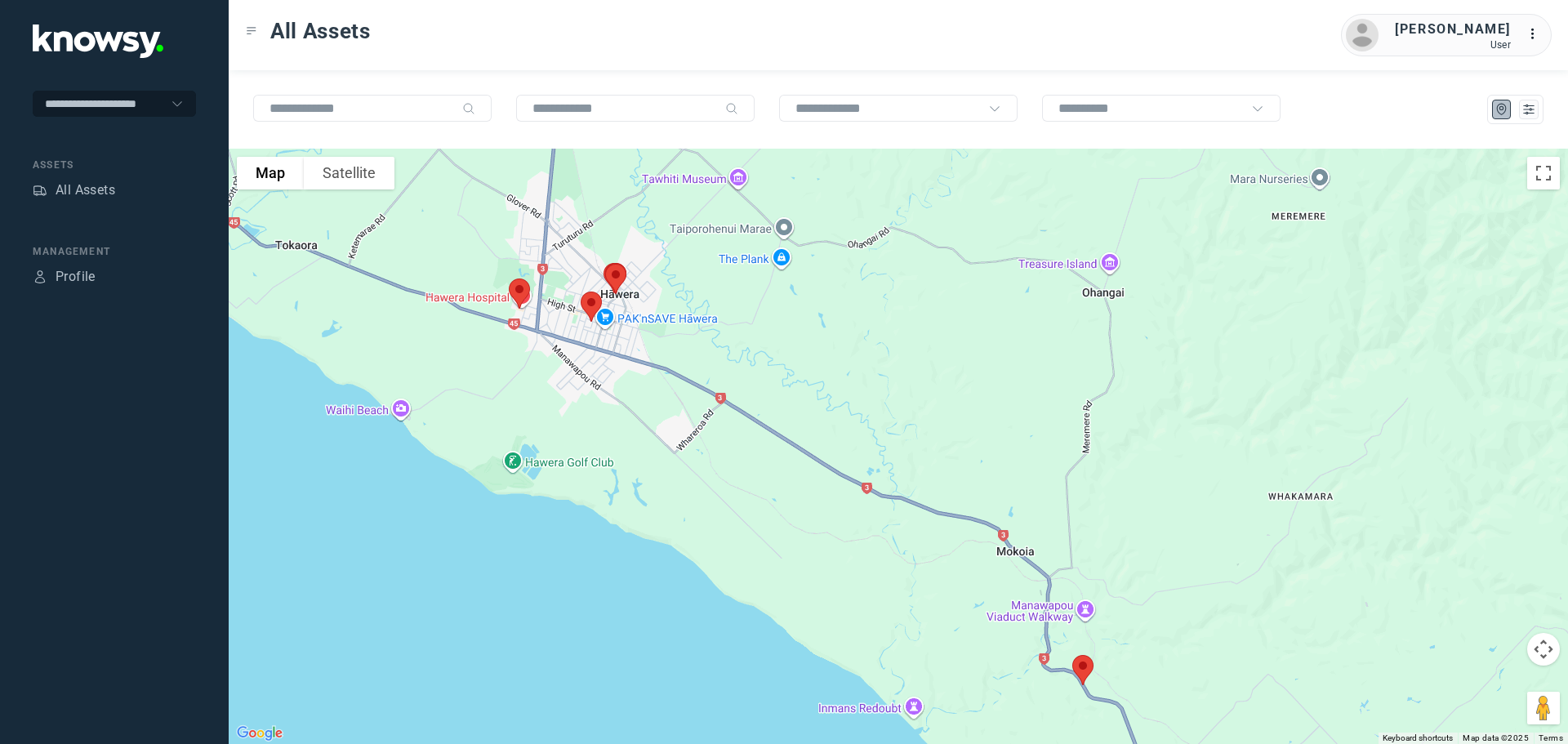
drag, startPoint x: 659, startPoint y: 358, endPoint x: 772, endPoint y: 364, distance: 113.2
click at [773, 363] on div at bounding box center [898, 446] width 1339 height 596
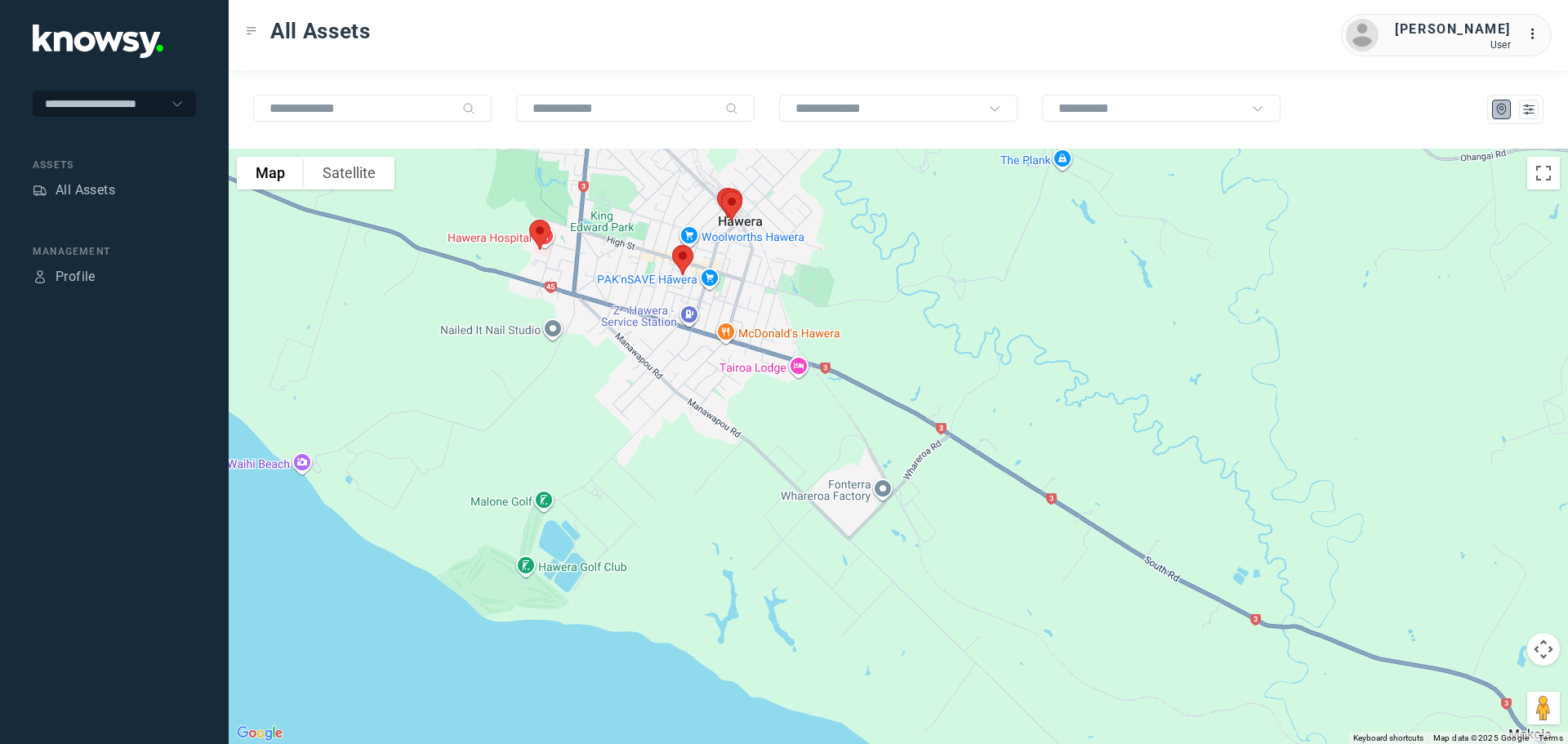
click at [541, 234] on img at bounding box center [540, 234] width 34 height 43
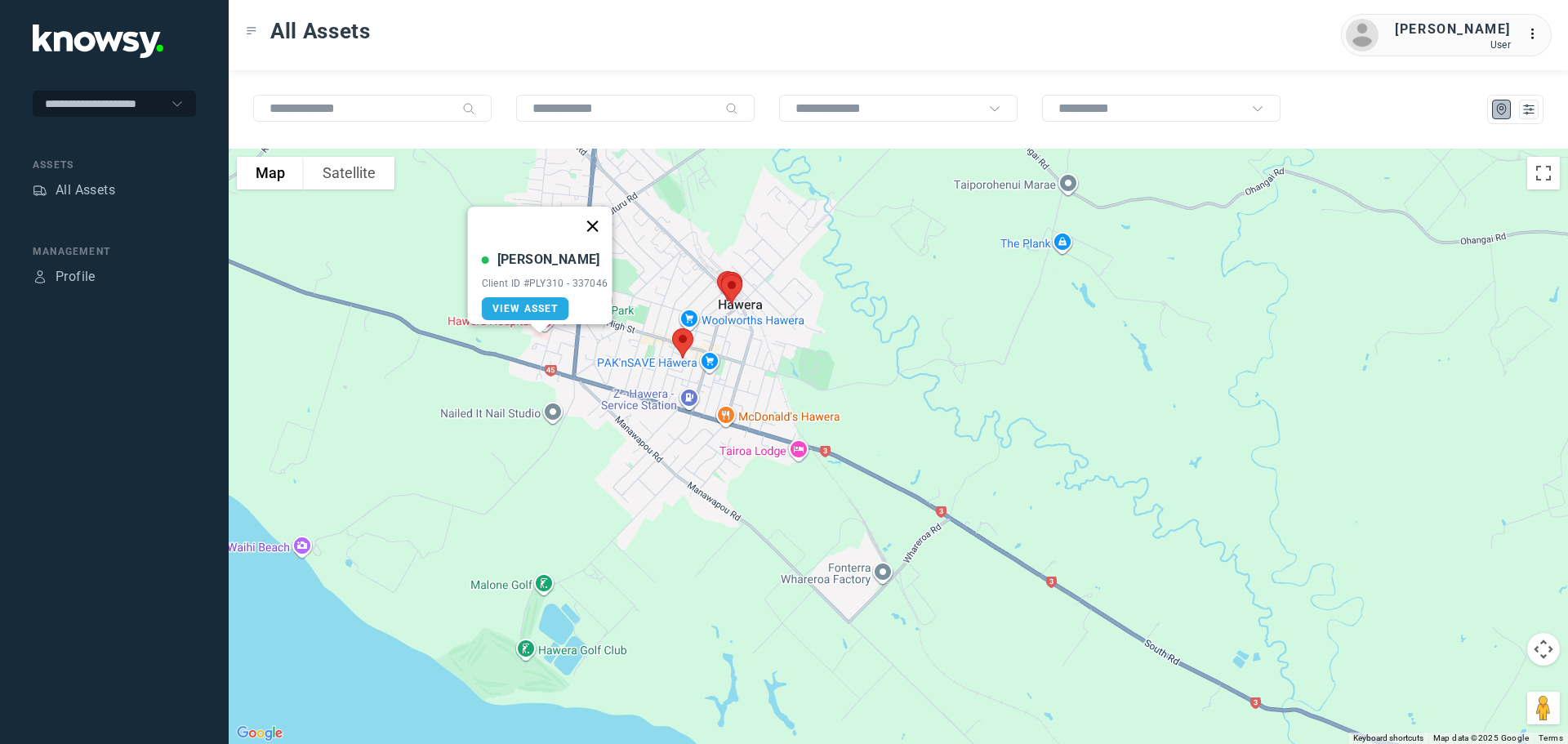
click at [598, 217] on button "Close" at bounding box center [592, 226] width 39 height 39
